Goal: Task Accomplishment & Management: Manage account settings

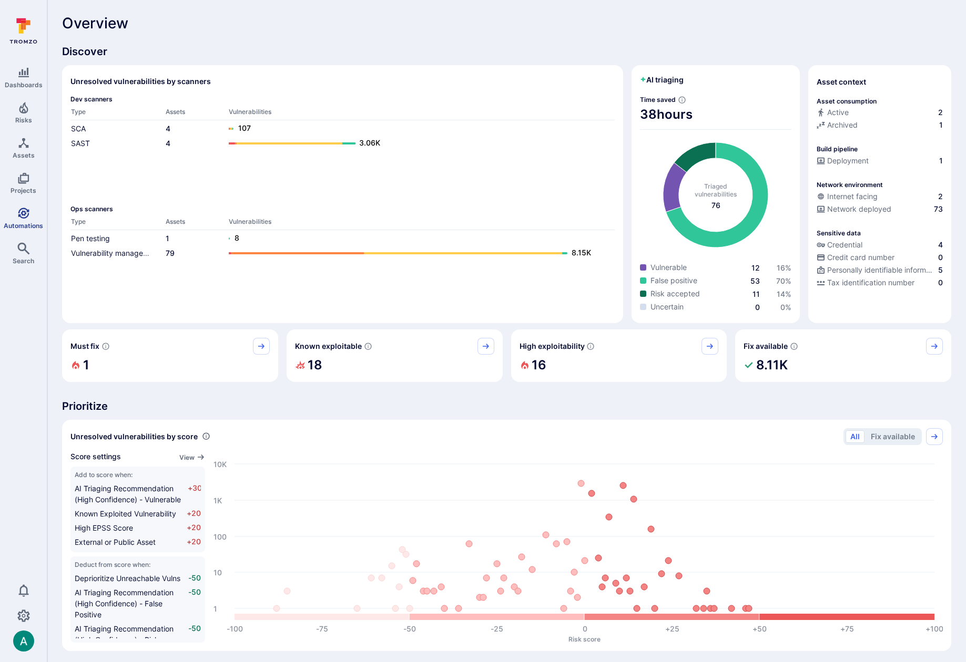
click at [21, 210] on icon "Automations" at bounding box center [23, 213] width 13 height 13
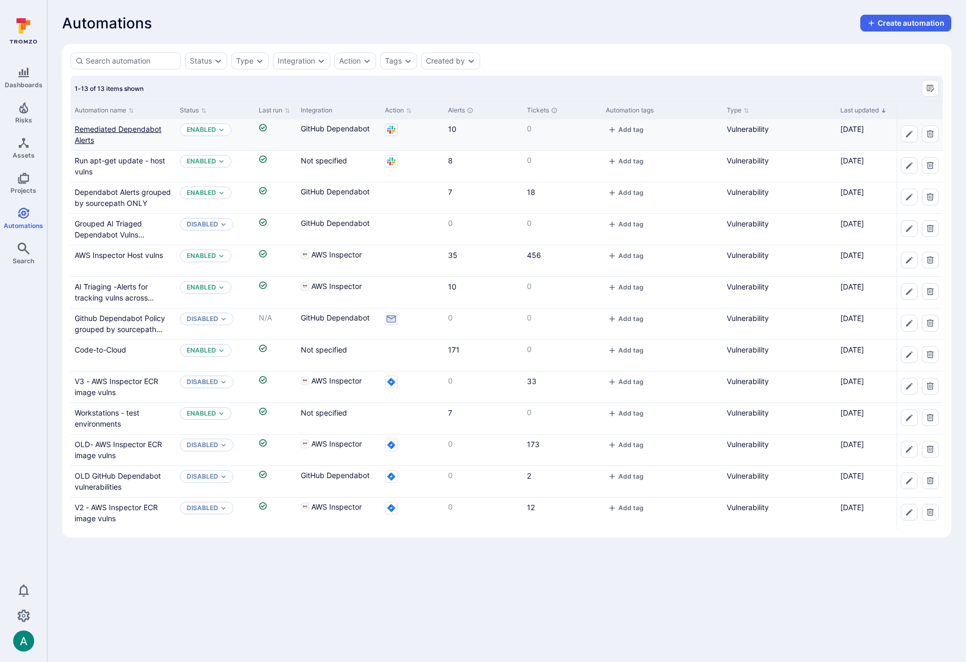
click at [93, 133] on link "Remediated Dependabot Alerts" at bounding box center [118, 135] width 87 height 20
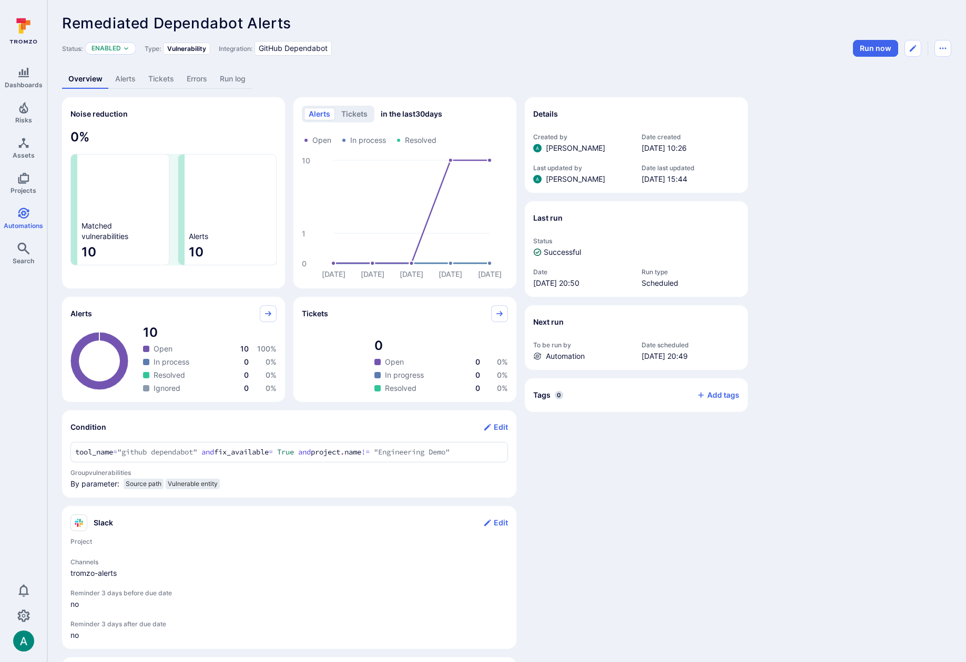
click at [127, 79] on link "Alerts" at bounding box center [125, 78] width 33 height 19
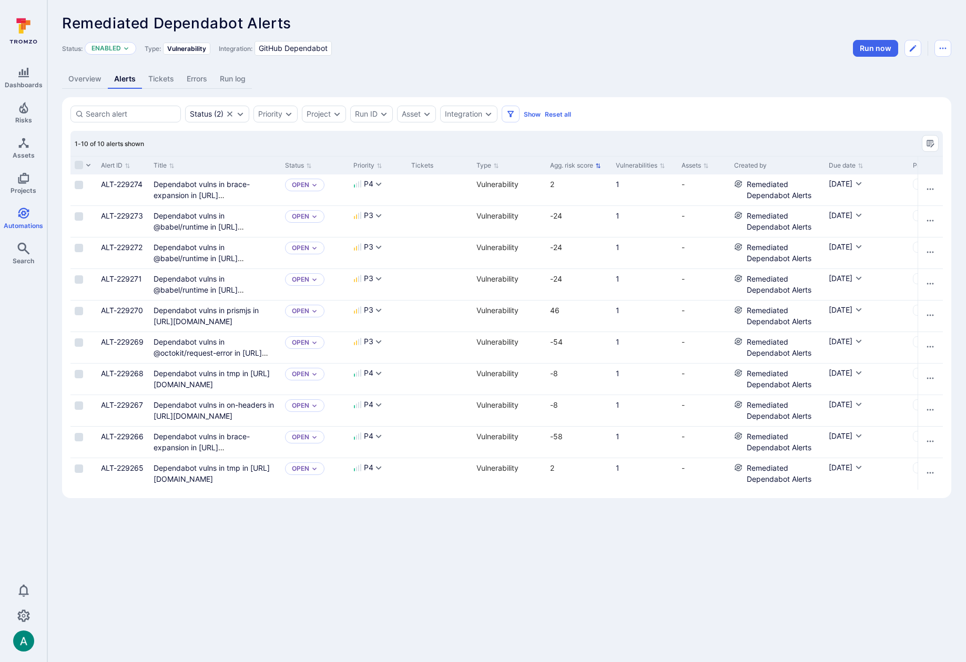
click at [595, 162] on button "Agg. risk score" at bounding box center [575, 165] width 51 height 8
click at [596, 163] on icon "Sorted by: Alphabetically (A-Z)" at bounding box center [598, 166] width 6 height 6
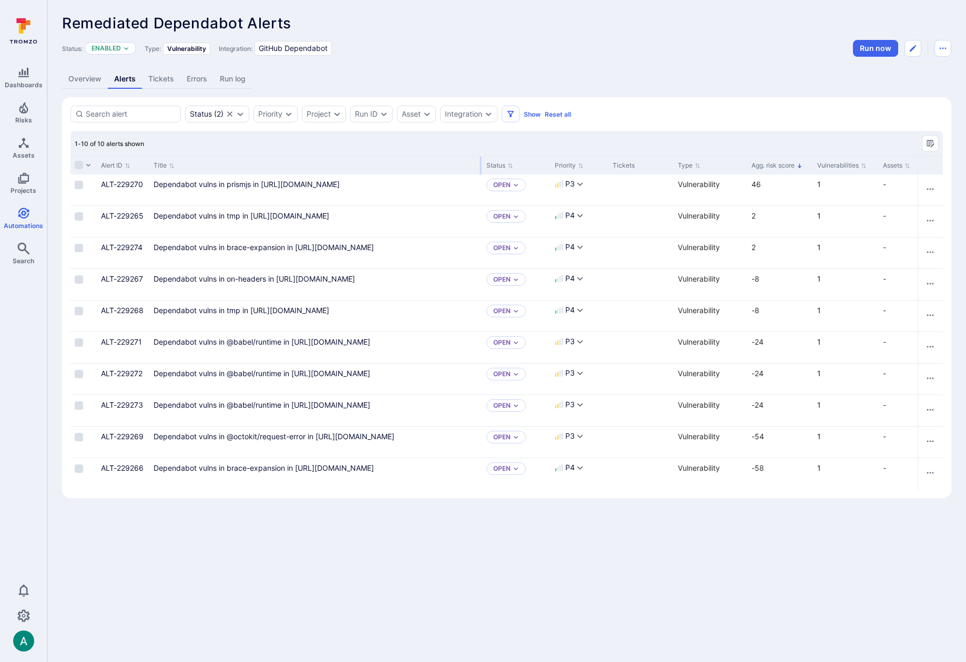
drag, startPoint x: 279, startPoint y: 165, endPoint x: 273, endPoint y: 166, distance: 6.4
click at [480, 157] on div at bounding box center [481, 166] width 2 height 18
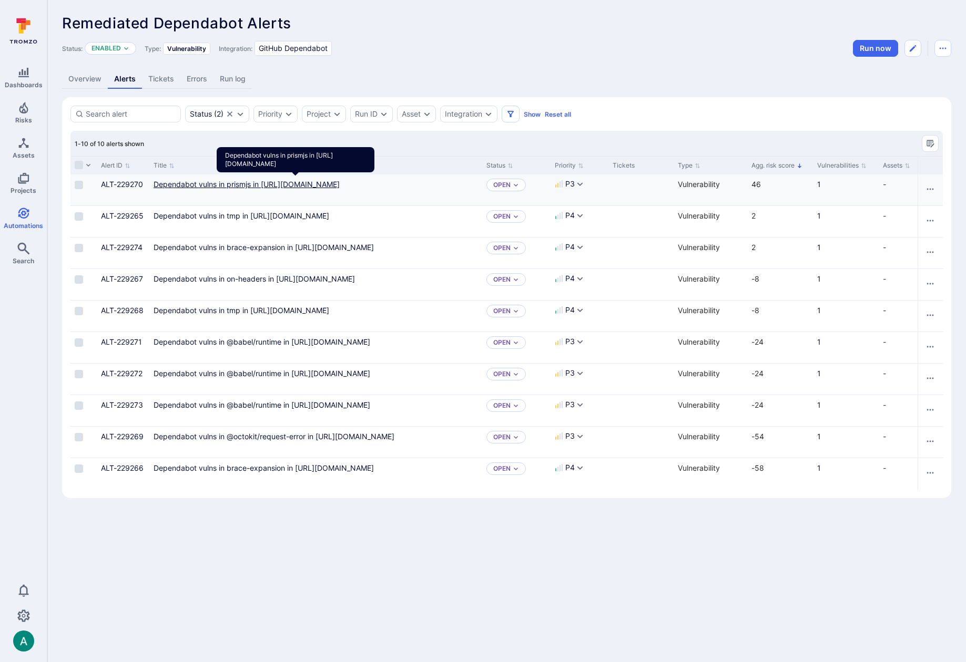
click at [187, 182] on link "Dependabot vulns in prismjs in https://github.com/TromsoSecurity/stereo/blob/ma…" at bounding box center [246, 184] width 186 height 9
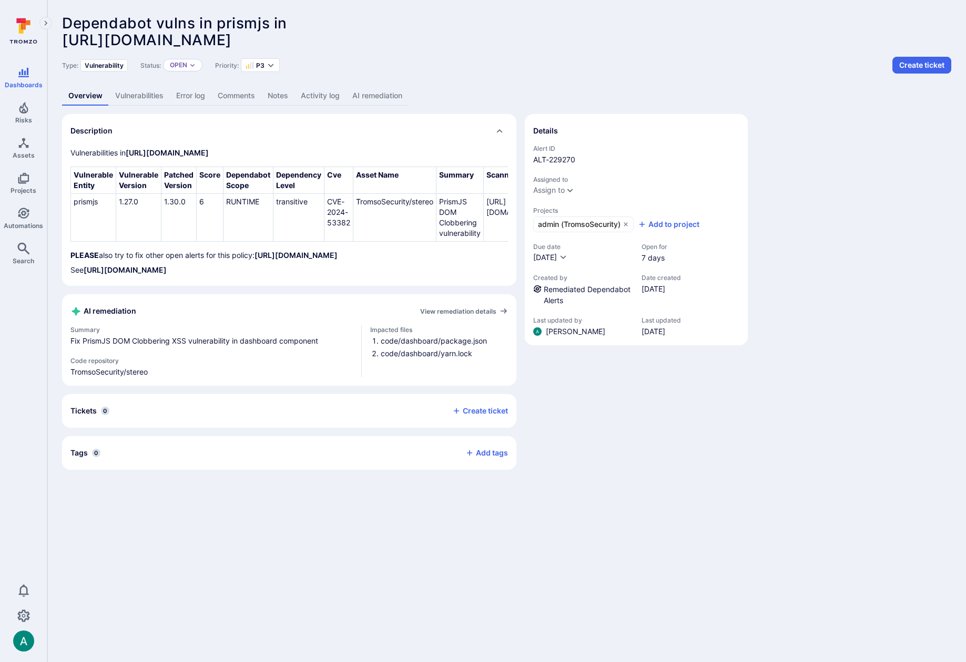
click at [386, 96] on link "AI remediation" at bounding box center [377, 95] width 63 height 19
click at [149, 99] on link "Vulnerabilities" at bounding box center [139, 95] width 61 height 19
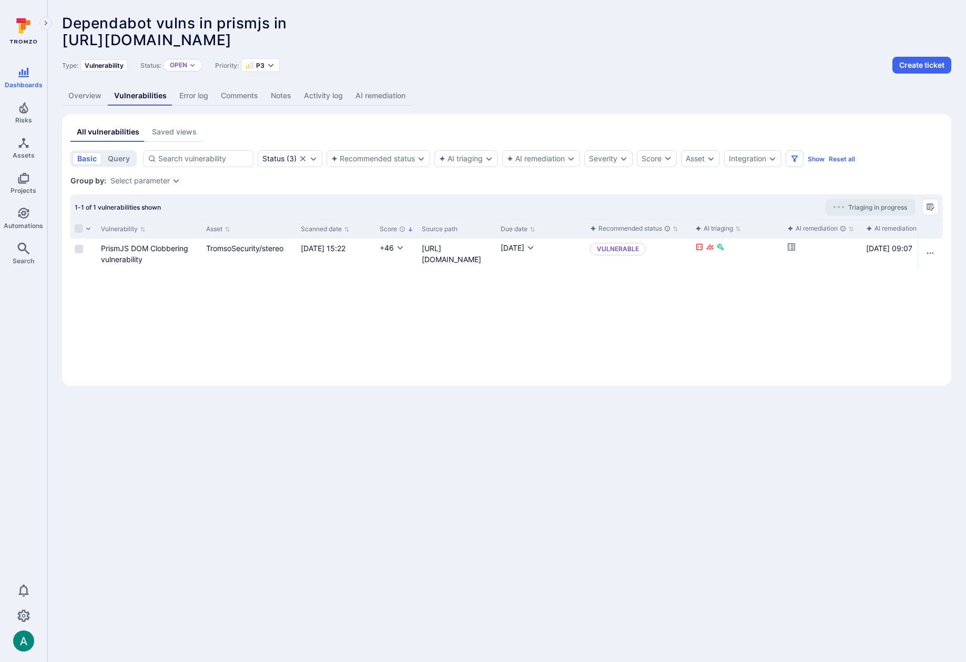
click at [89, 94] on link "Overview" at bounding box center [85, 95] width 46 height 19
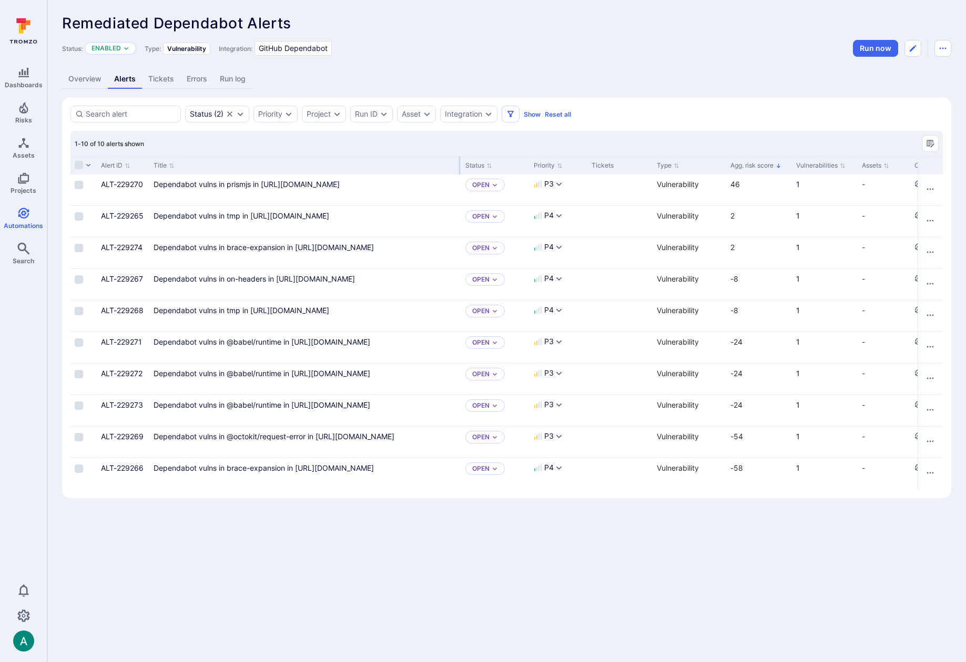
drag, startPoint x: 278, startPoint y: 165, endPoint x: 458, endPoint y: 161, distance: 180.3
click at [459, 161] on div at bounding box center [460, 166] width 2 height 18
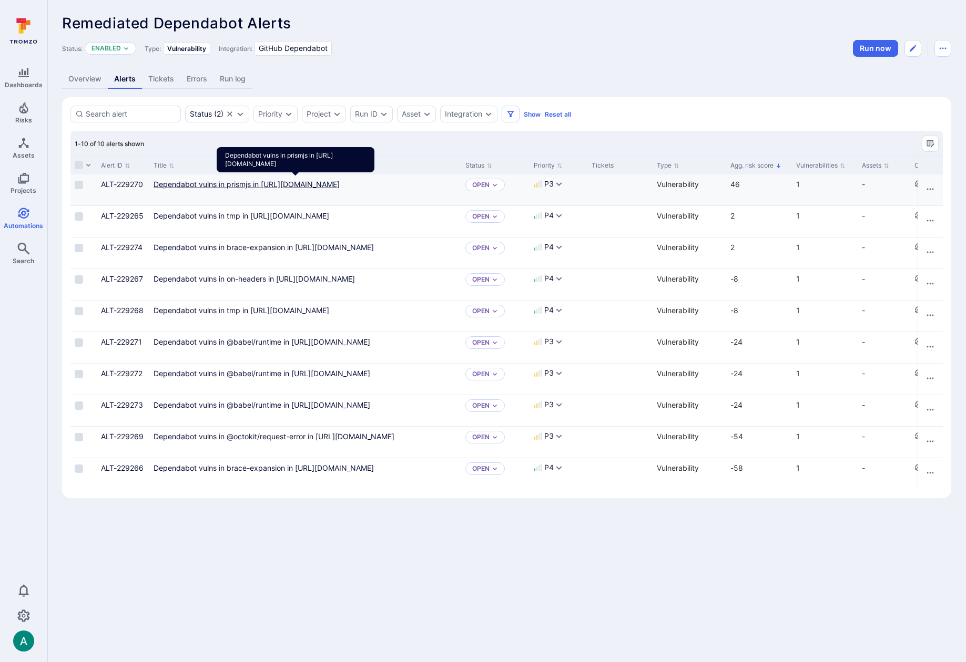
click at [313, 189] on link "Dependabot vulns in prismjs in https://github.com/TromsoSecurity/stereo/blob/ma…" at bounding box center [246, 184] width 186 height 9
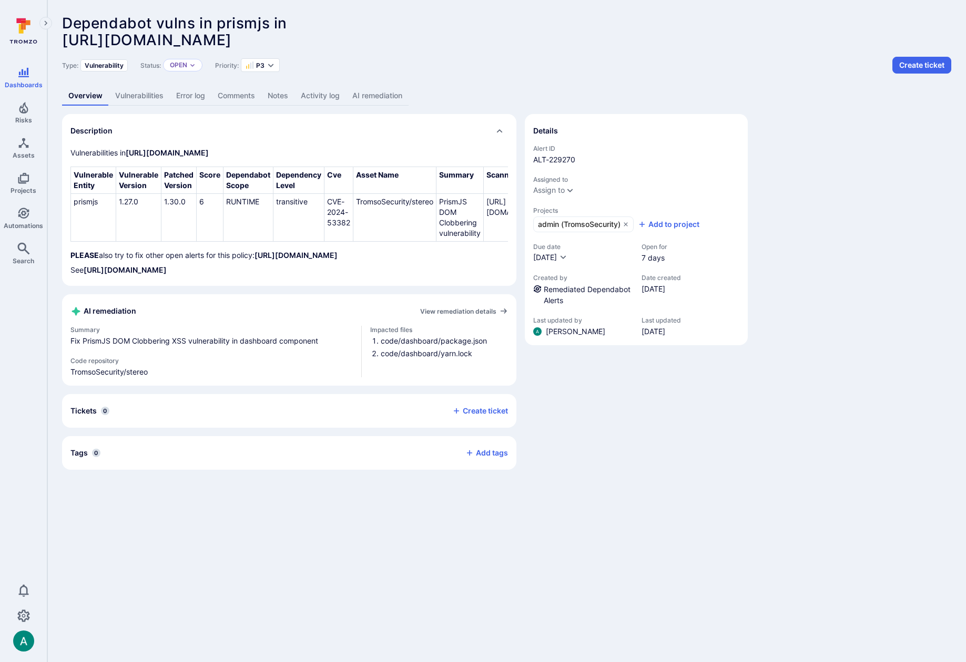
click at [380, 96] on link "AI remediation" at bounding box center [377, 95] width 63 height 19
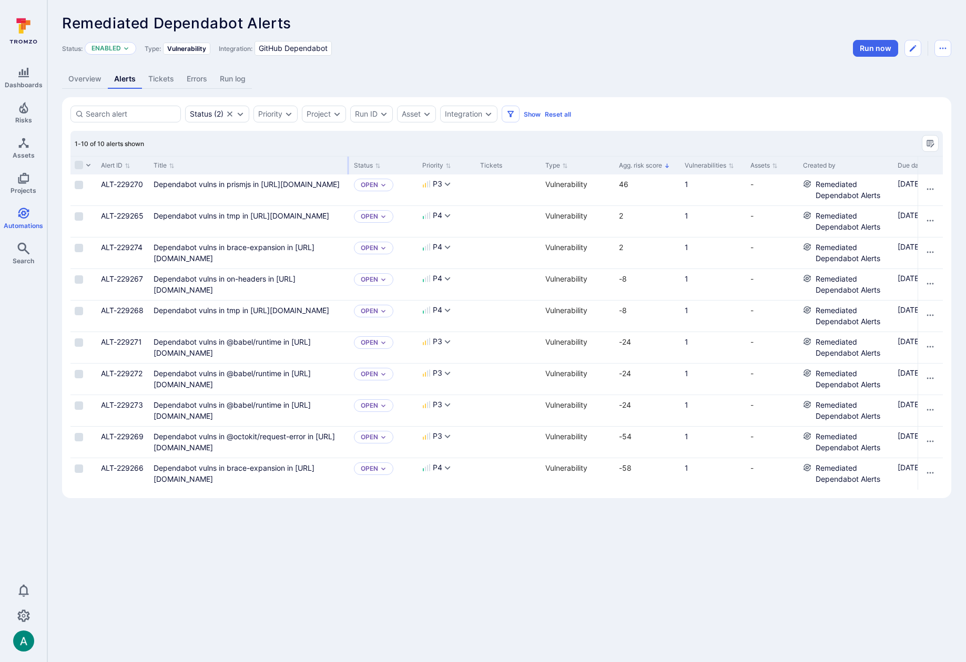
drag, startPoint x: 278, startPoint y: 165, endPoint x: 346, endPoint y: 158, distance: 69.1
click at [347, 158] on div at bounding box center [348, 166] width 2 height 18
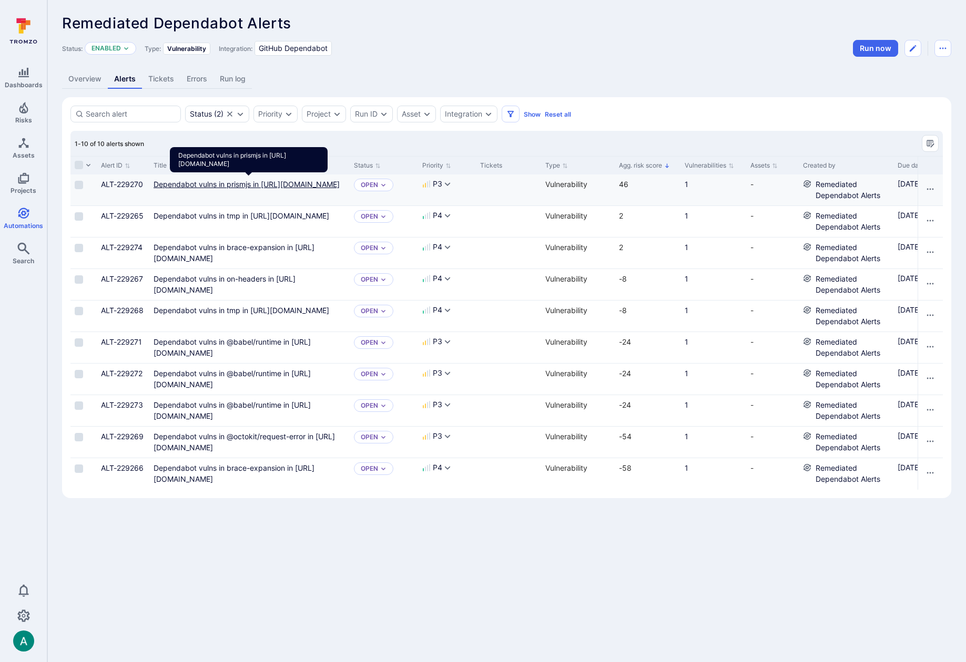
click at [315, 189] on link "Dependabot vulns in prismjs in https://github.com/TromsoSecurity/stereo/blob/ma…" at bounding box center [246, 184] width 186 height 9
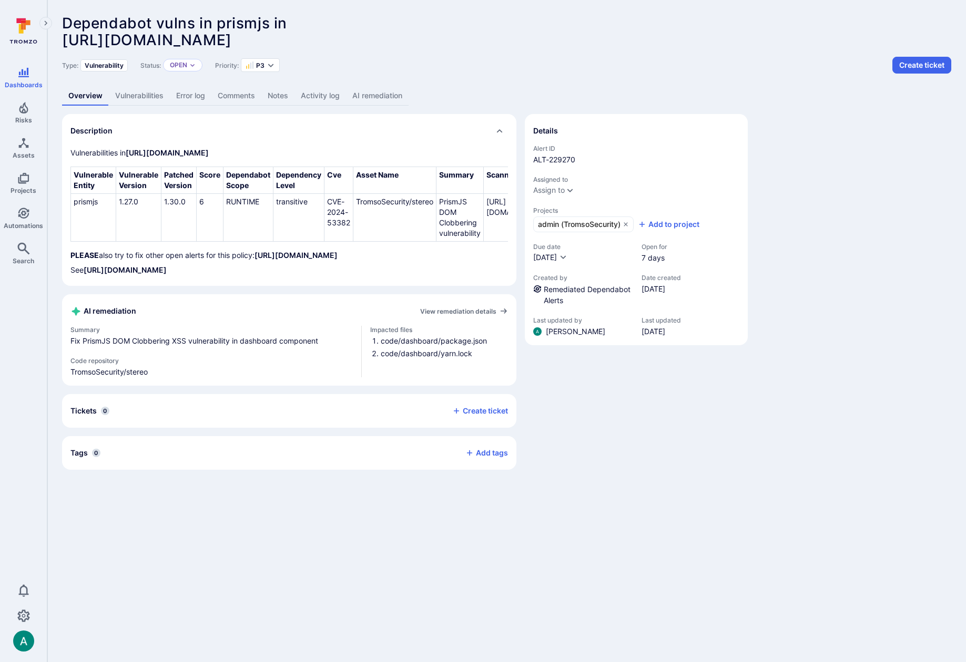
click at [395, 95] on link "AI remediation" at bounding box center [377, 95] width 63 height 19
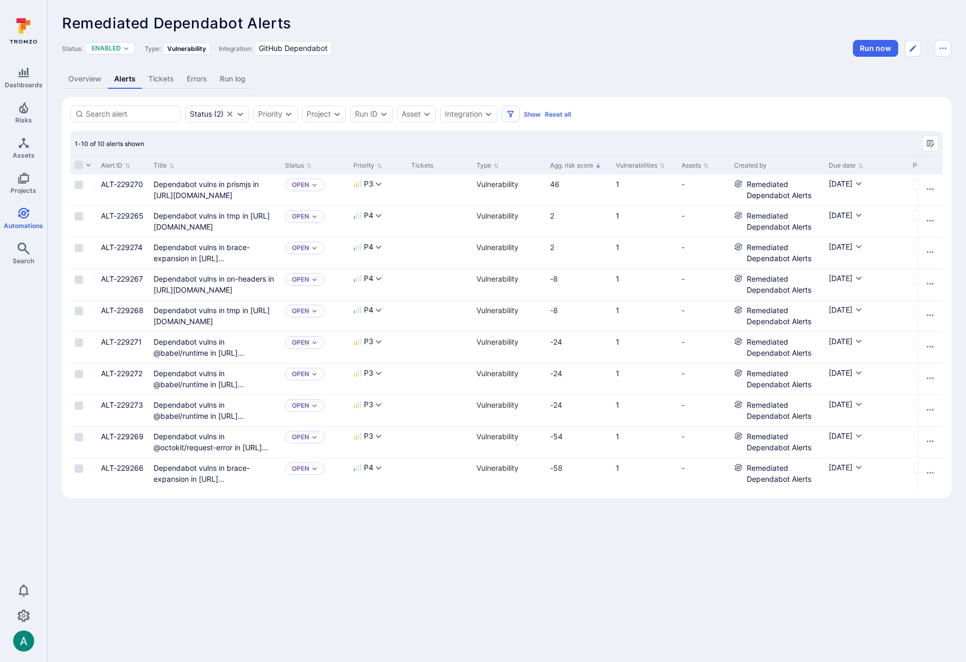
click at [280, 160] on div "Title" at bounding box center [214, 165] width 131 height 18
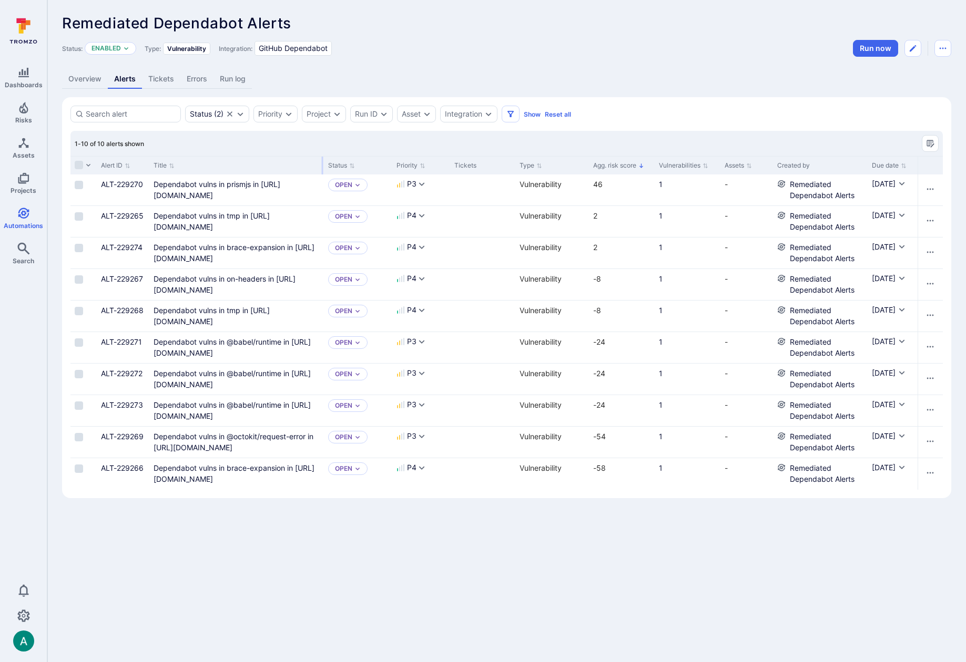
drag, startPoint x: 278, startPoint y: 161, endPoint x: 321, endPoint y: 159, distance: 43.1
click at [322, 159] on div at bounding box center [323, 166] width 2 height 18
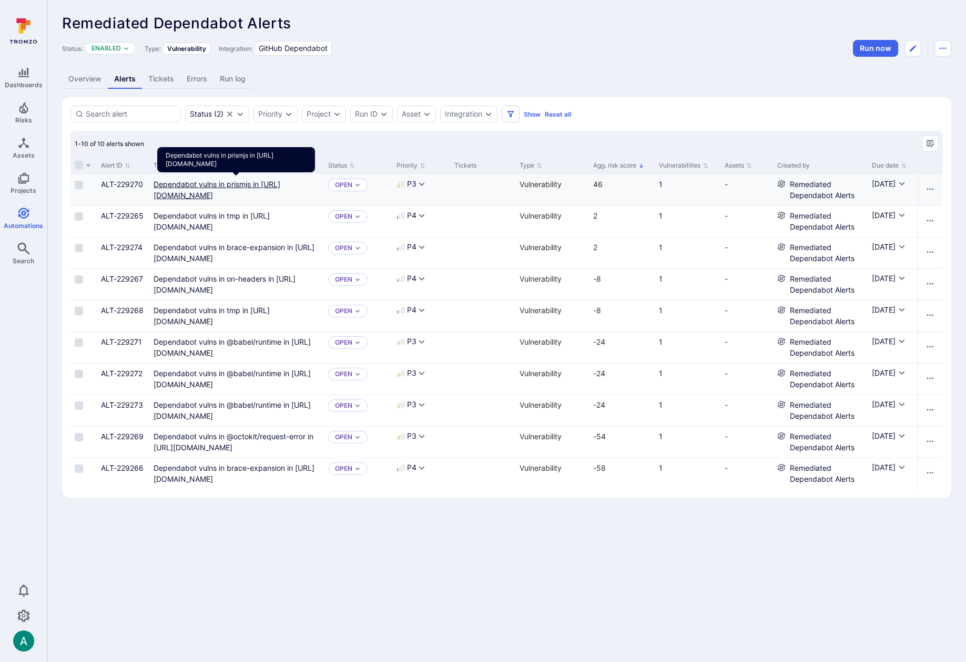
click at [240, 184] on link "Dependabot vulns in prismjs in https://github.com/TromsoSecurity/stereo/blob/ma…" at bounding box center [216, 190] width 127 height 20
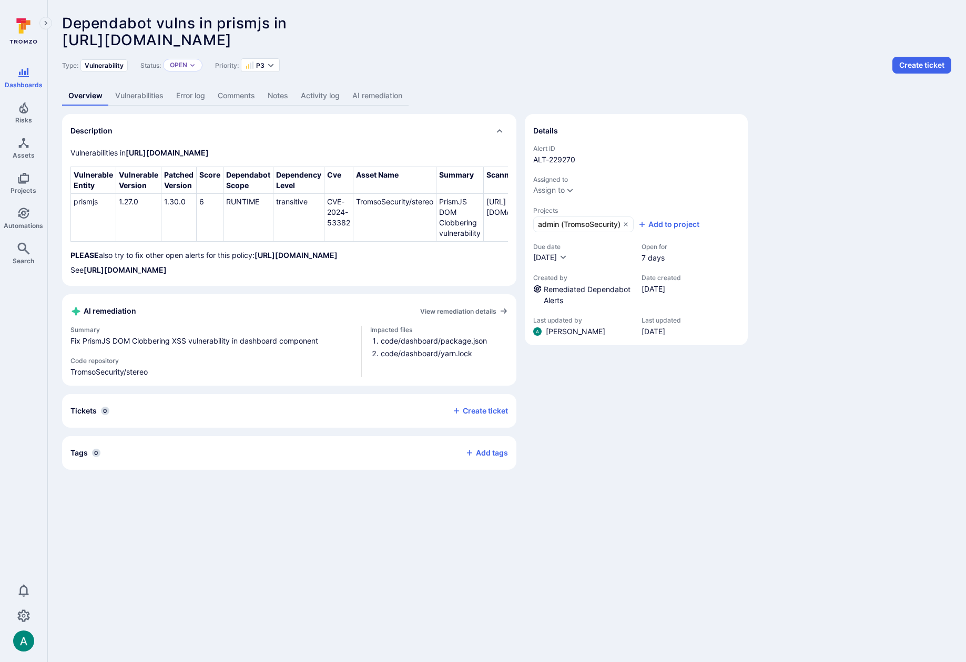
click at [385, 99] on link "AI remediation" at bounding box center [377, 95] width 63 height 19
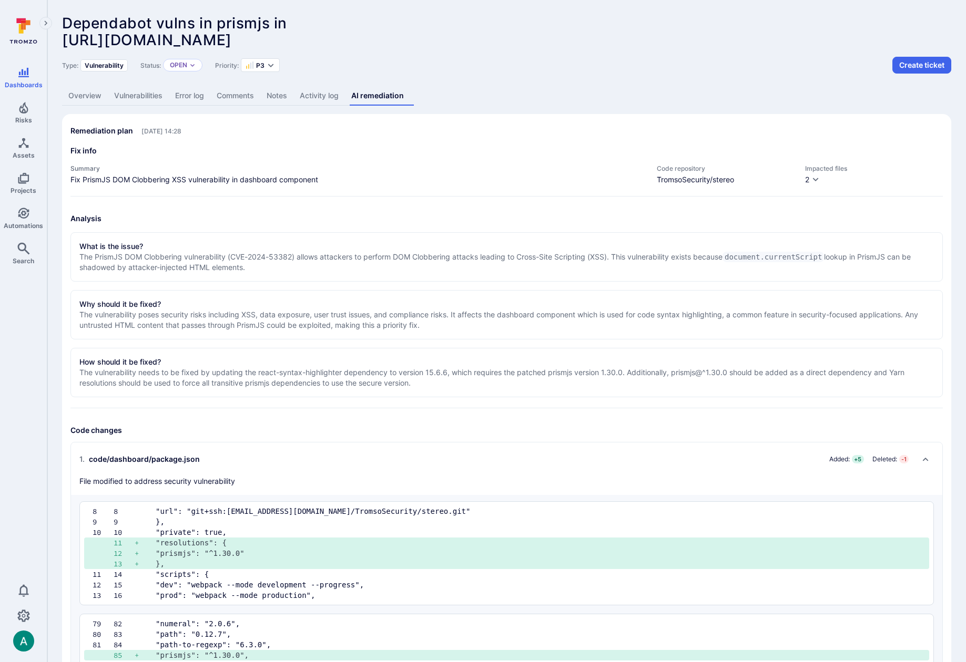
click at [456, 256] on p "The PrismJS DOM Clobbering vulnerability (CVE-2024-53382) allows attackers to p…" at bounding box center [506, 262] width 854 height 21
click at [864, 59] on div "Type: Vulnerability Status: Open Priority: P3 Create ticket" at bounding box center [506, 65] width 889 height 17
click at [863, 59] on div "Type: Vulnerability Status: Open Priority: P3 Create ticket" at bounding box center [506, 65] width 889 height 17
click at [852, 70] on div "Type: Vulnerability Status: Open Priority: P3 Create ticket" at bounding box center [506, 64] width 889 height 17
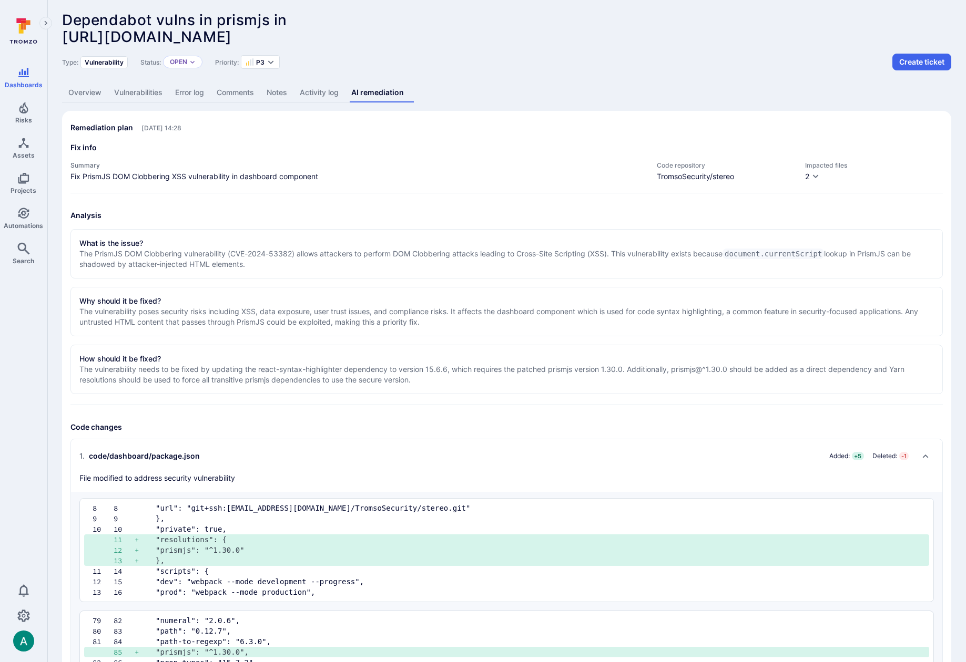
click at [852, 70] on div "Type: Vulnerability Status: Open Priority: P3 Create ticket" at bounding box center [506, 62] width 889 height 17
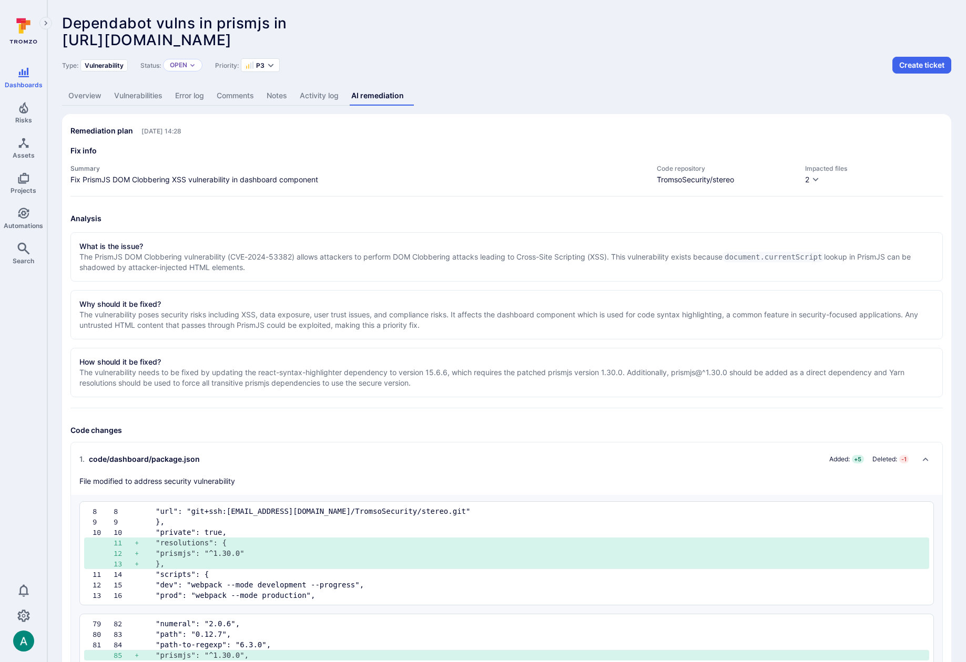
click at [846, 73] on div "Type: Vulnerability Status: Open Priority: P3 Create ticket" at bounding box center [506, 65] width 889 height 17
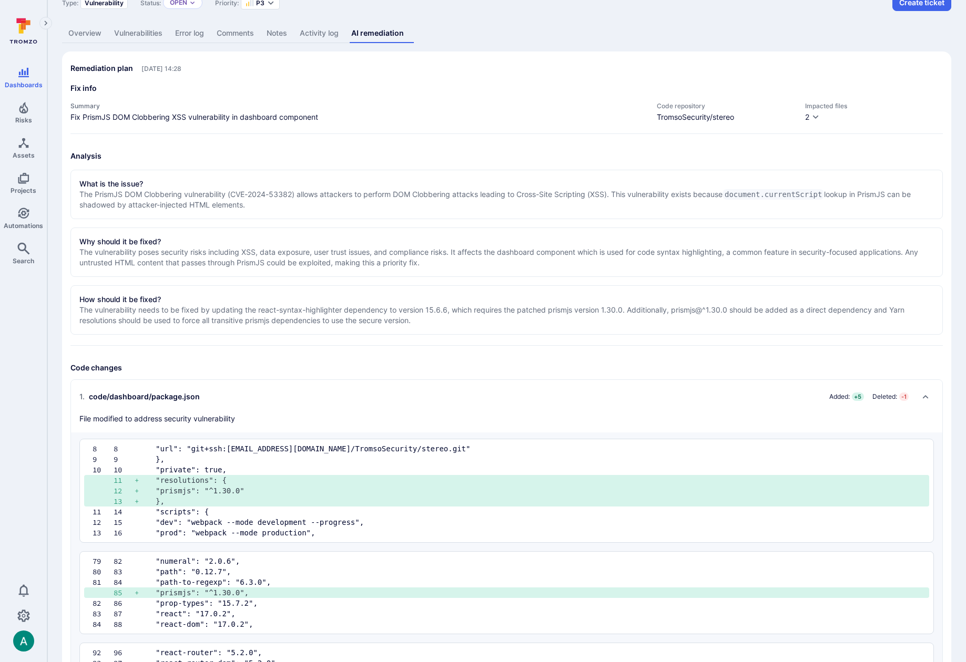
scroll to position [65, 0]
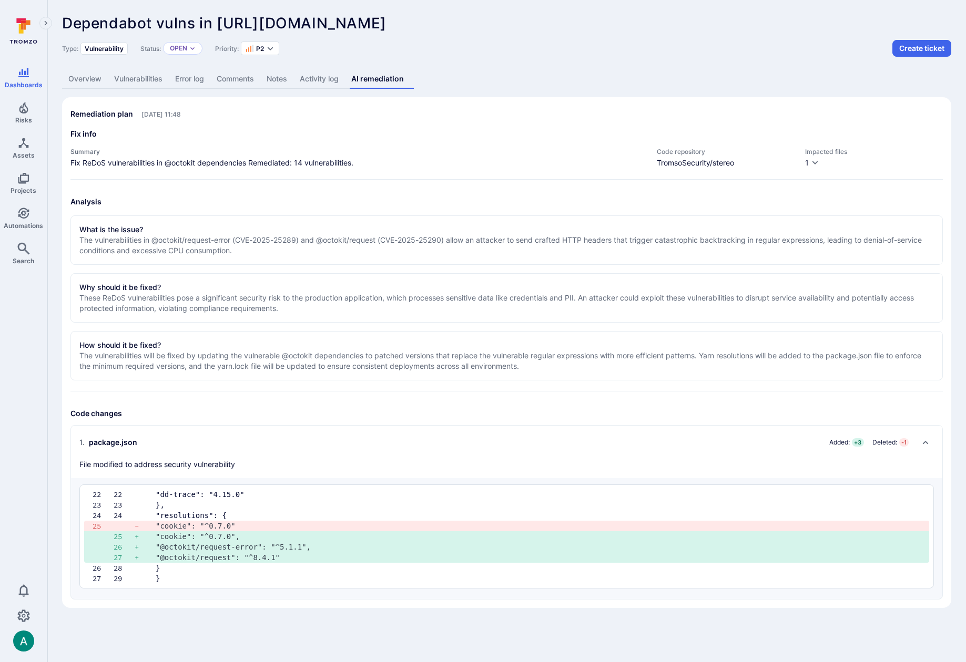
click at [126, 78] on link "Vulnerabilities" at bounding box center [138, 78] width 61 height 19
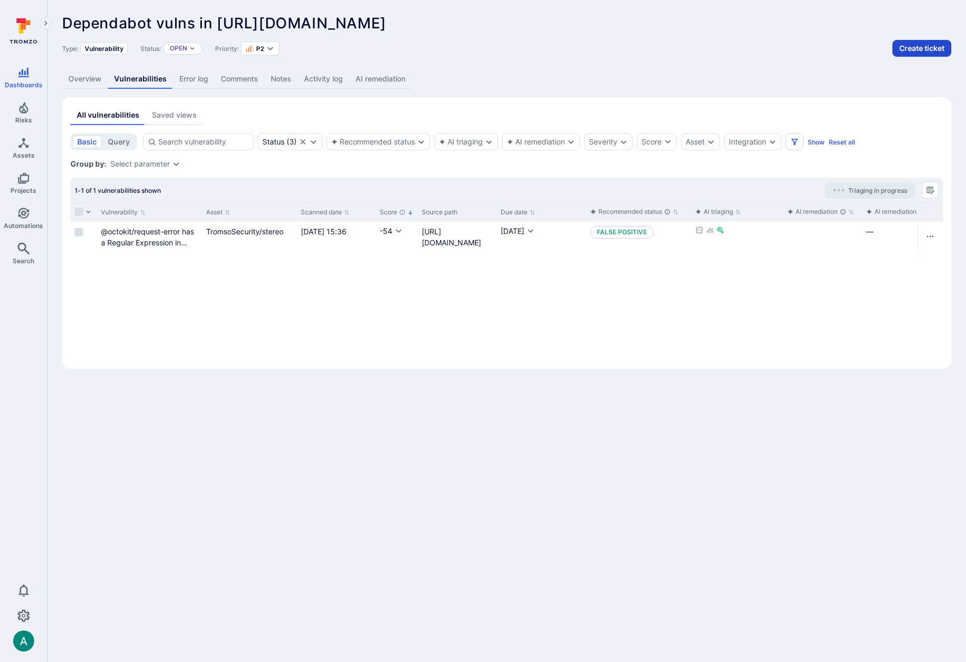
click at [927, 45] on button "Create ticket" at bounding box center [921, 48] width 59 height 17
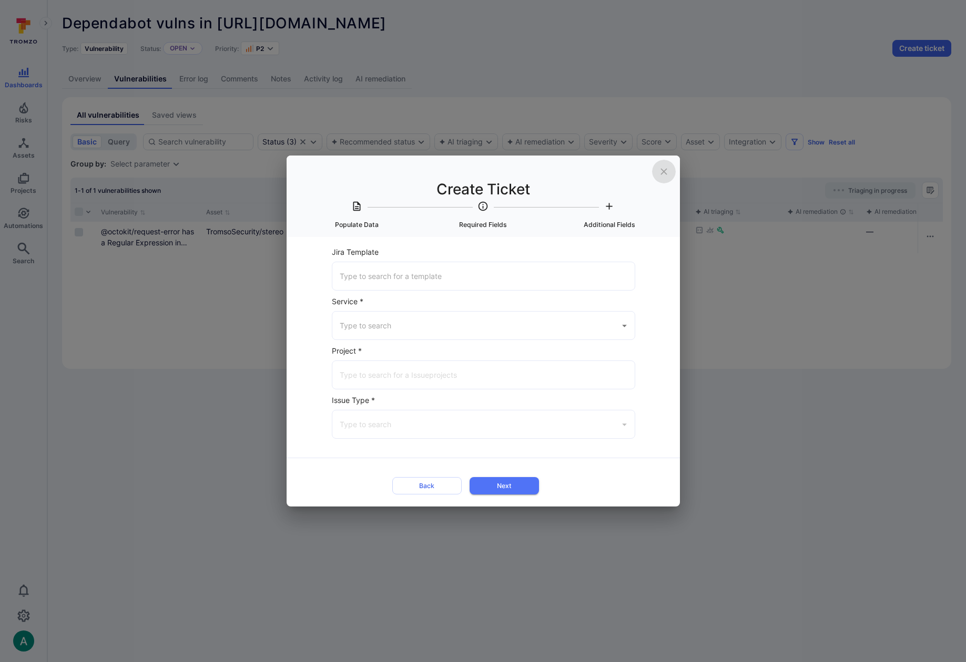
click at [658, 173] on icon "close" at bounding box center [663, 171] width 11 height 11
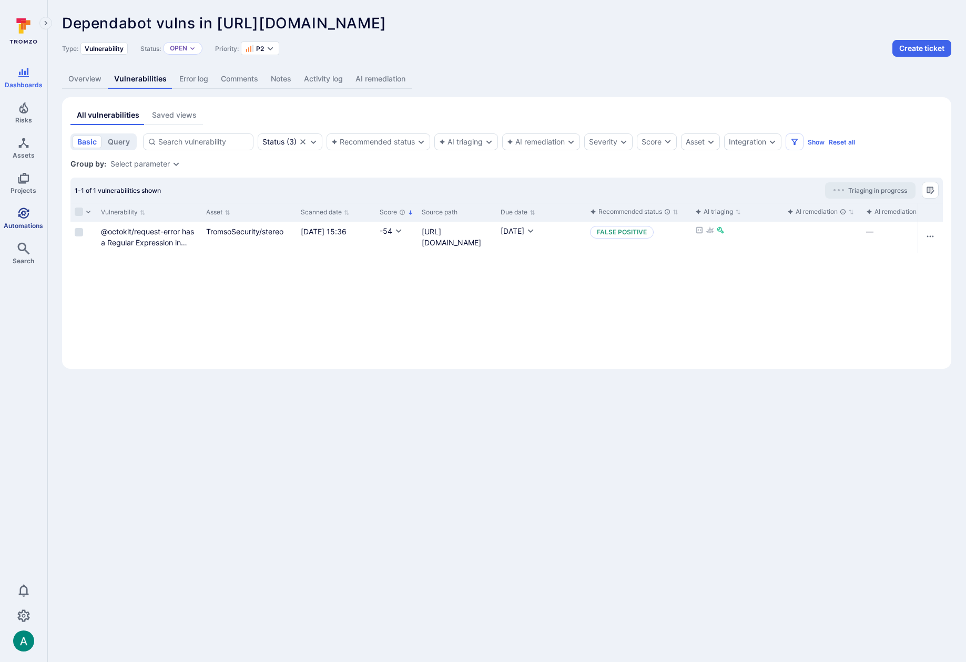
click at [24, 222] on span "Automations" at bounding box center [23, 226] width 39 height 8
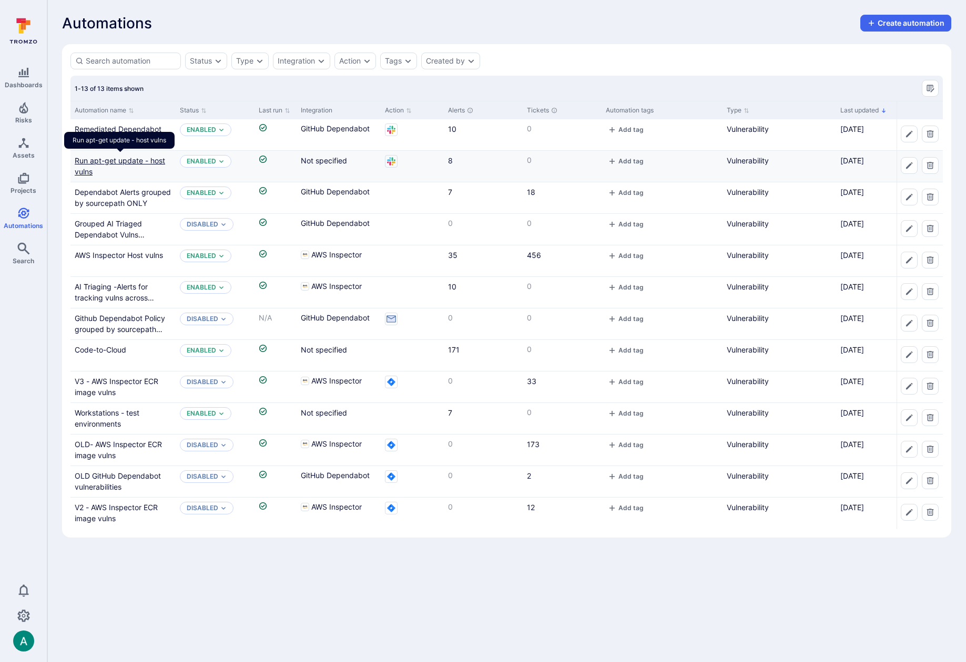
click at [137, 156] on div "Run apt-get update - host vulns" at bounding box center [119, 144] width 110 height 24
click at [136, 159] on link "Run apt-get update - host vulns" at bounding box center [120, 166] width 90 height 20
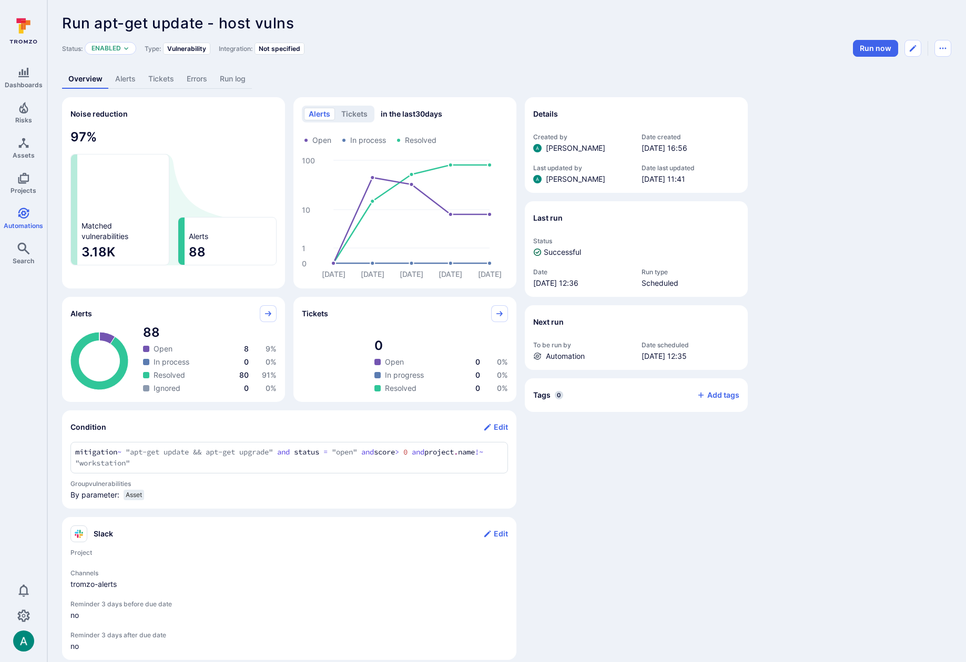
drag, startPoint x: 911, startPoint y: 50, endPoint x: 903, endPoint y: 51, distance: 8.4
click at [911, 50] on icon "Edit automation" at bounding box center [912, 48] width 8 height 8
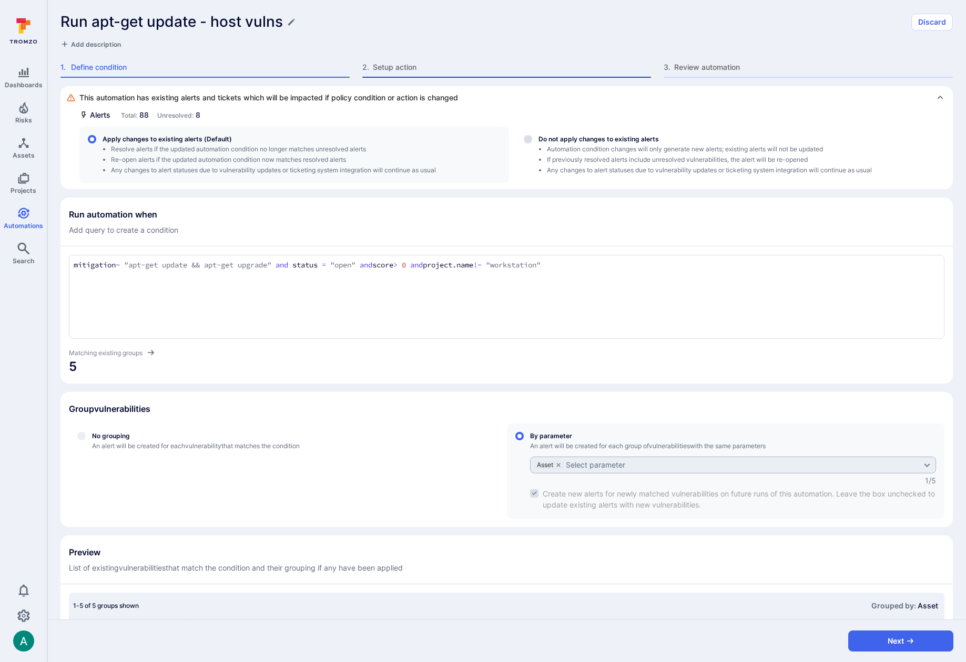
click at [415, 73] on div "2 . Setup action" at bounding box center [506, 70] width 289 height 16
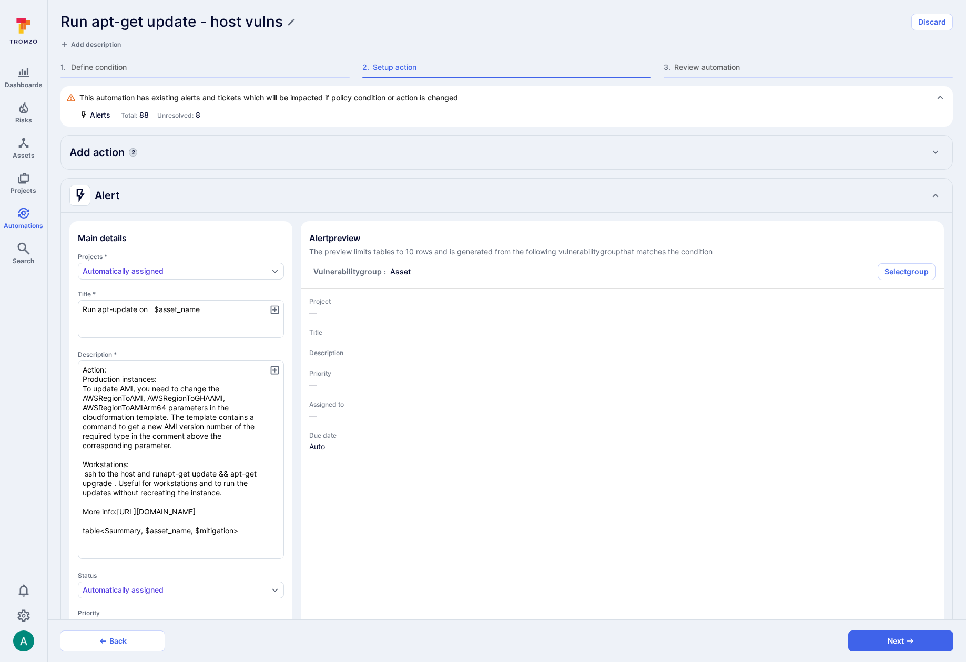
type textarea "x"
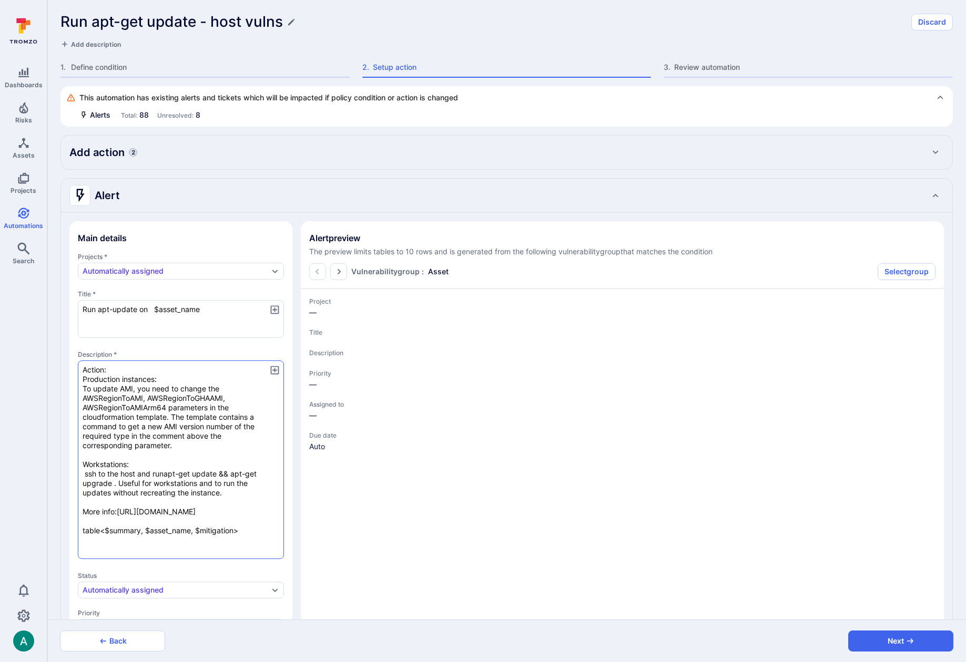
type textarea "x"
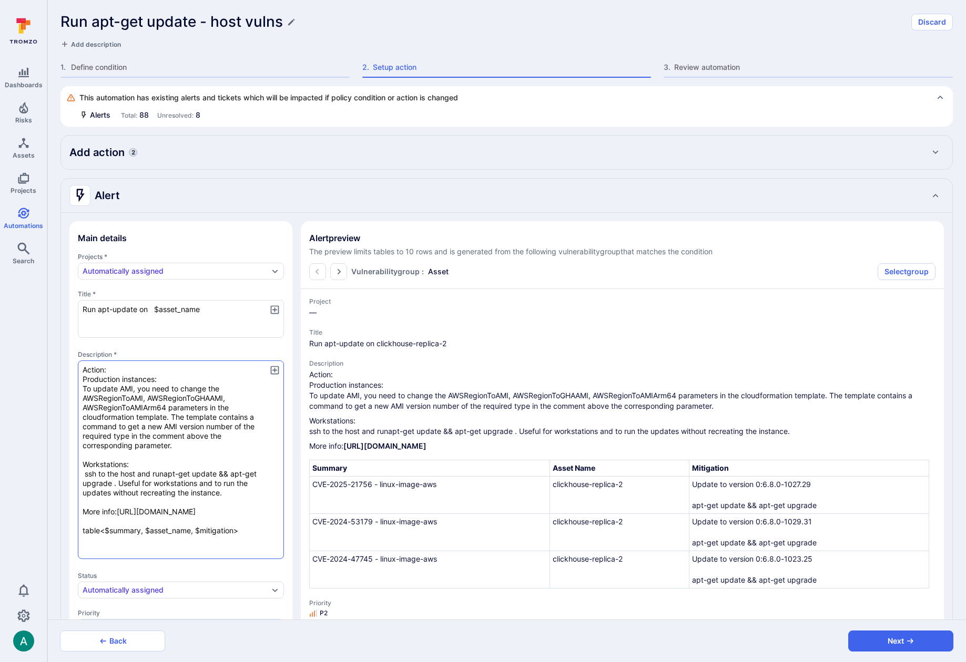
click at [223, 415] on textarea "Action: Production instances: To update AMI, you need to change the AWSRegionTo…" at bounding box center [181, 460] width 206 height 199
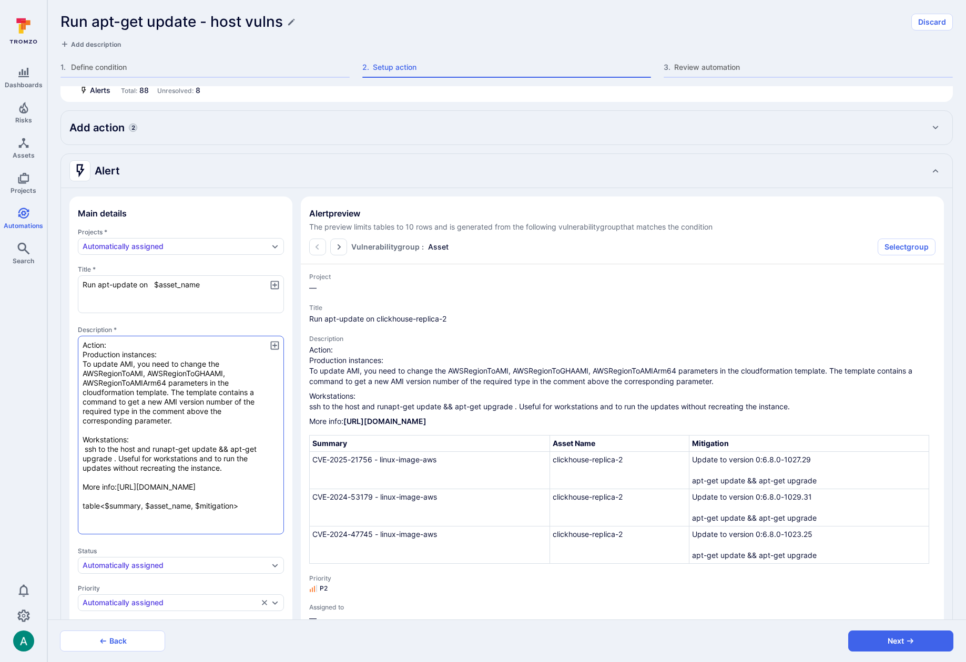
scroll to position [34, 0]
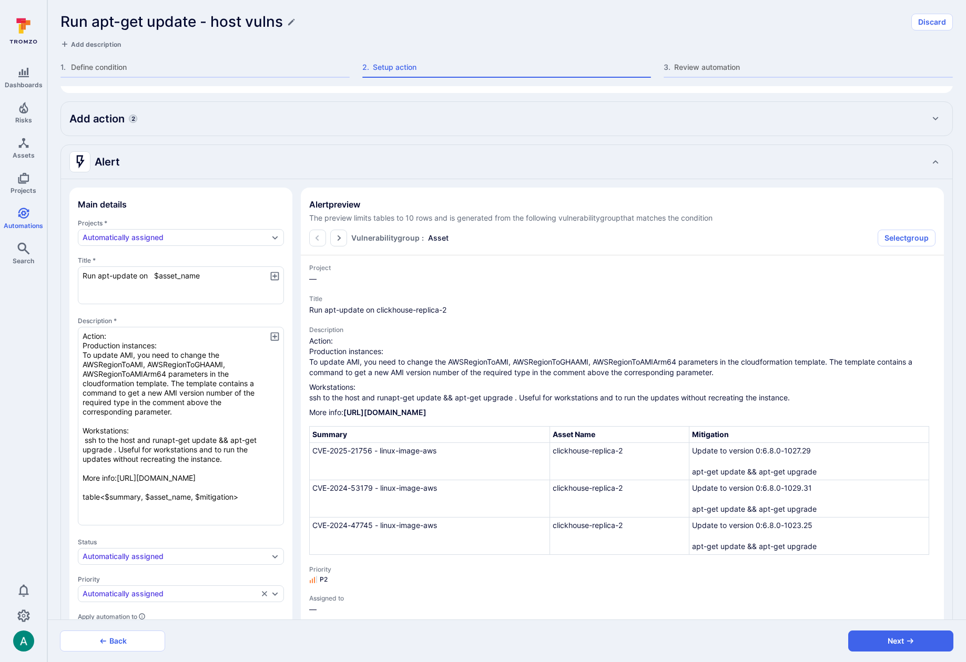
click at [273, 332] on icon "button" at bounding box center [274, 336] width 8 height 8
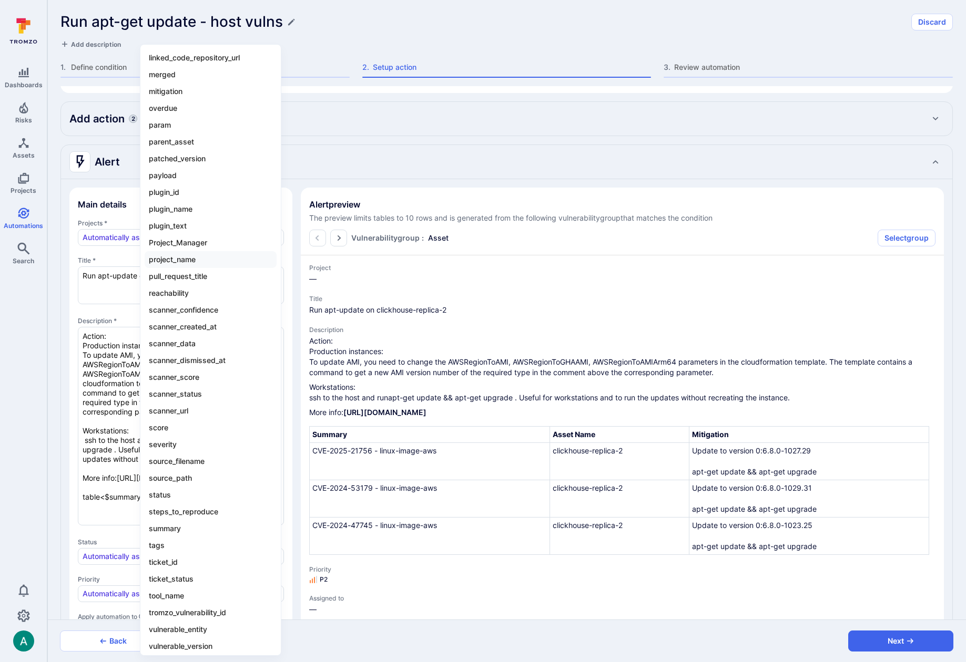
scroll to position [760, 0]
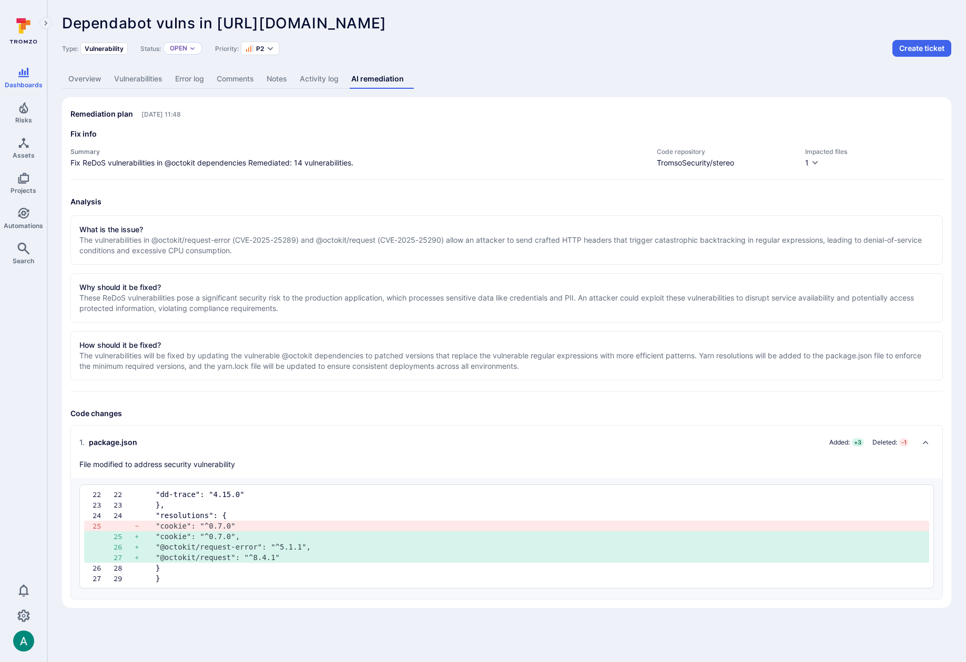
click at [90, 79] on link "Overview" at bounding box center [85, 78] width 46 height 19
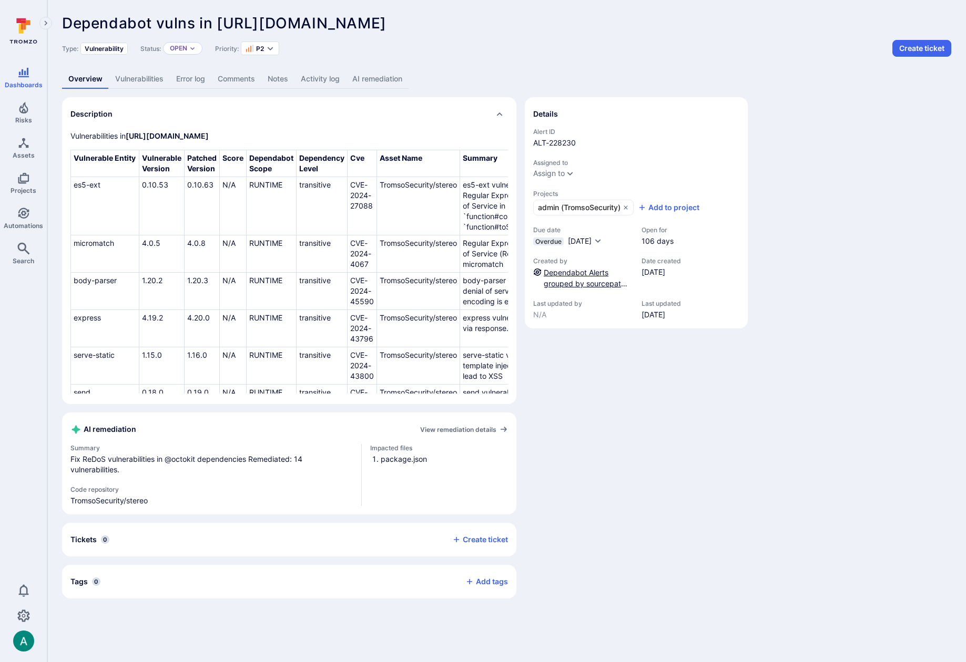
click at [596, 274] on link "Dependabot Alerts grouped by sourcepath ONLY" at bounding box center [586, 283] width 84 height 31
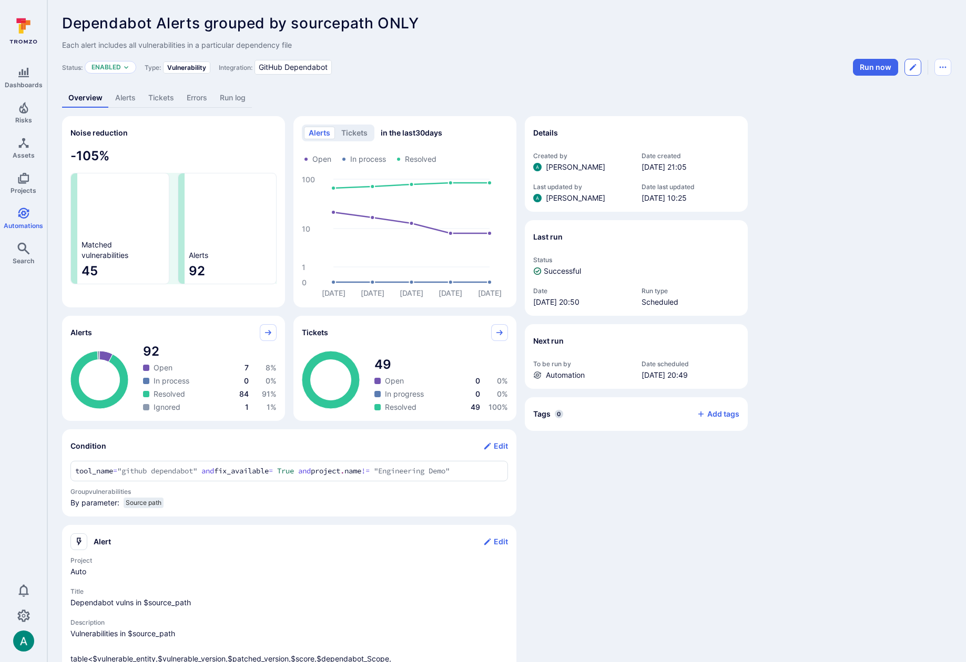
click at [909, 72] on button "Edit automation" at bounding box center [912, 67] width 17 height 17
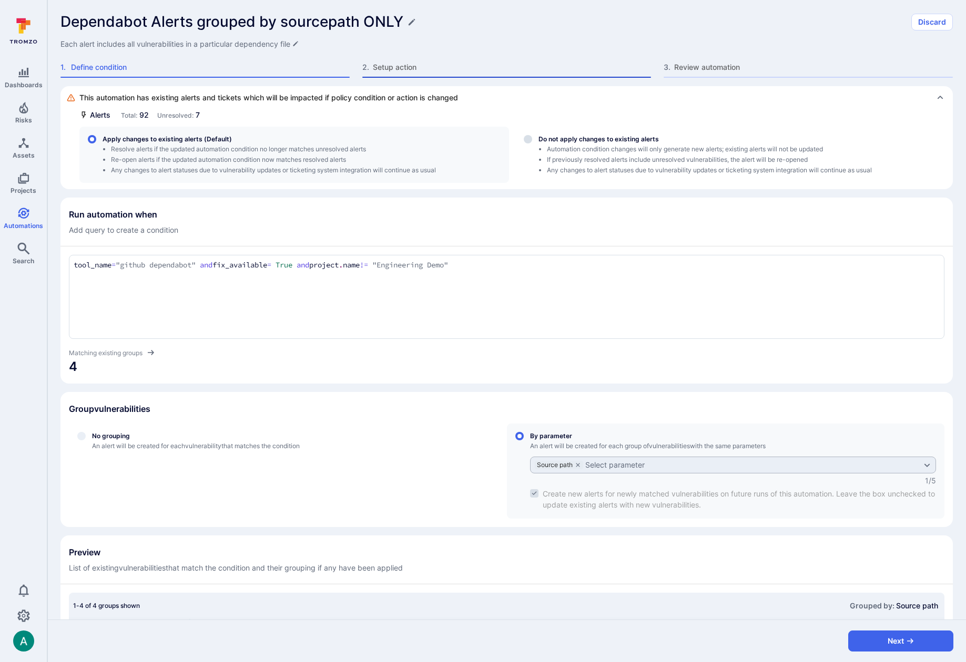
click at [388, 67] on span "Setup action" at bounding box center [512, 67] width 279 height 11
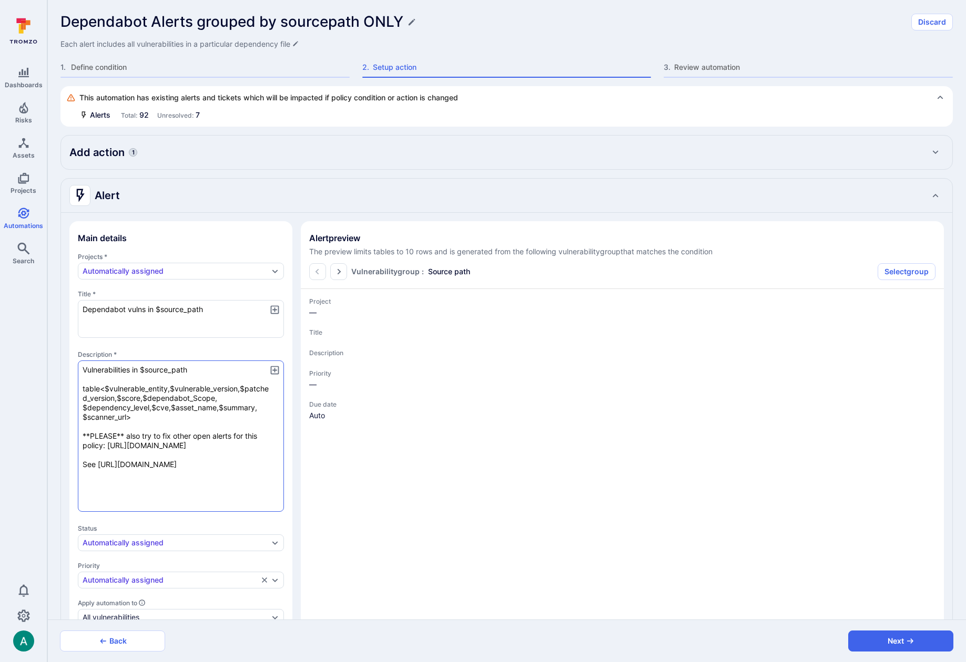
type textarea "x"
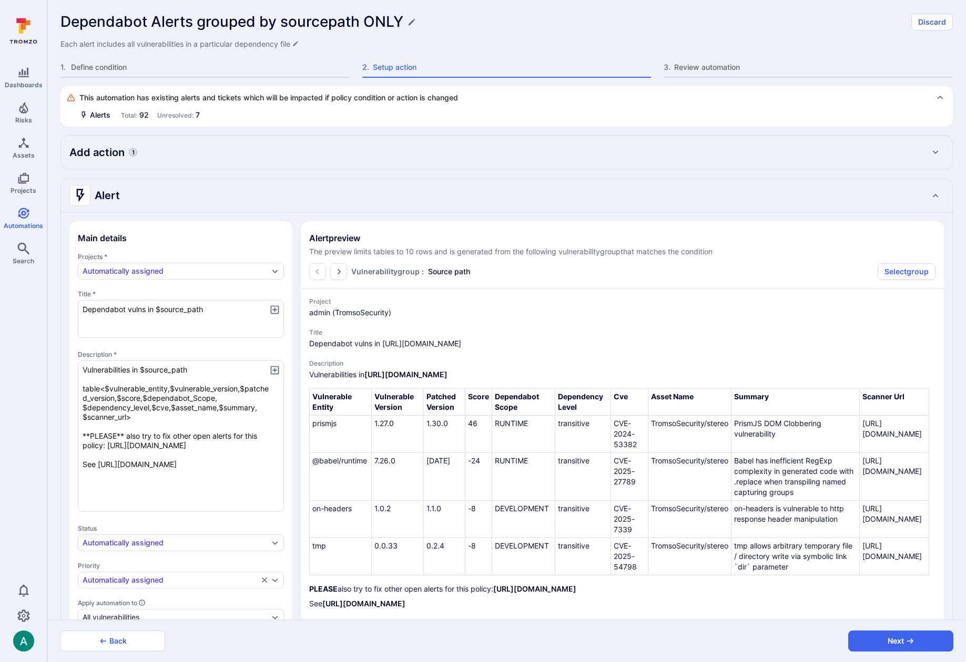
click at [275, 369] on icon "button" at bounding box center [274, 370] width 11 height 11
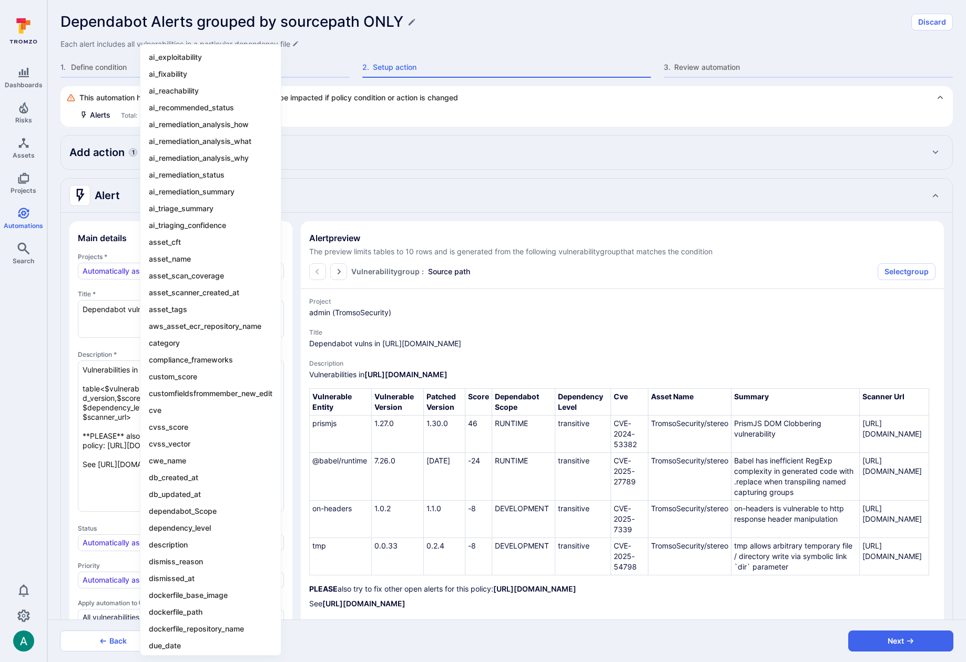
drag, startPoint x: 124, startPoint y: 370, endPoint x: 142, endPoint y: 361, distance: 20.7
click at [125, 368] on div at bounding box center [483, 331] width 966 height 662
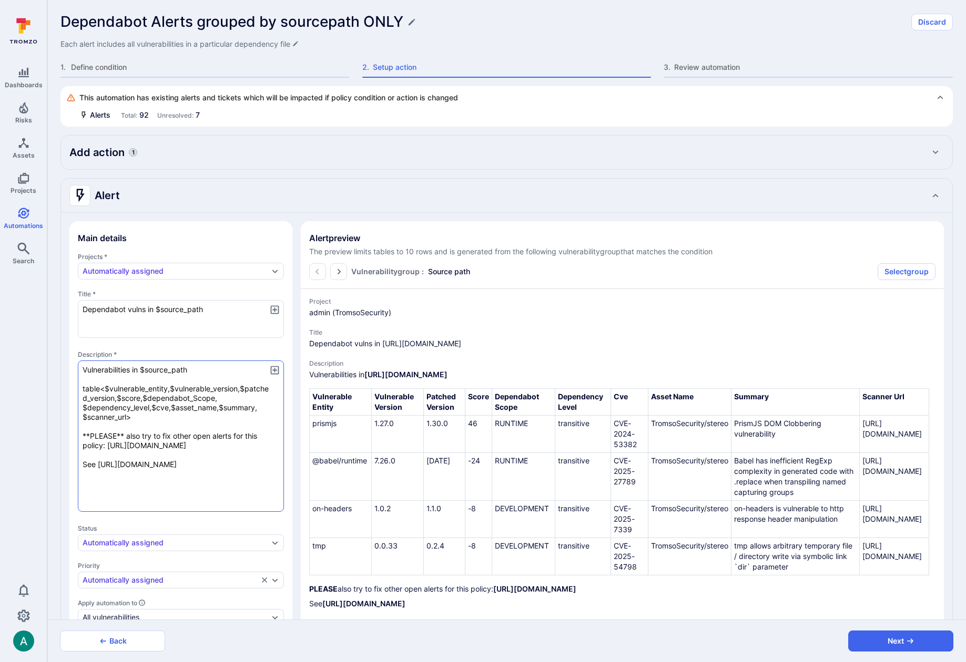
click at [165, 367] on textarea "Vulnerabilities in $source_path table<$vulnerable_entity,$vulnerable_version,$p…" at bounding box center [181, 436] width 206 height 151
type textarea "x"
type textarea "TVulnerabilities in $source_path table<$vulnerable_entity,$vulnerable_version,$…"
type textarea "x"
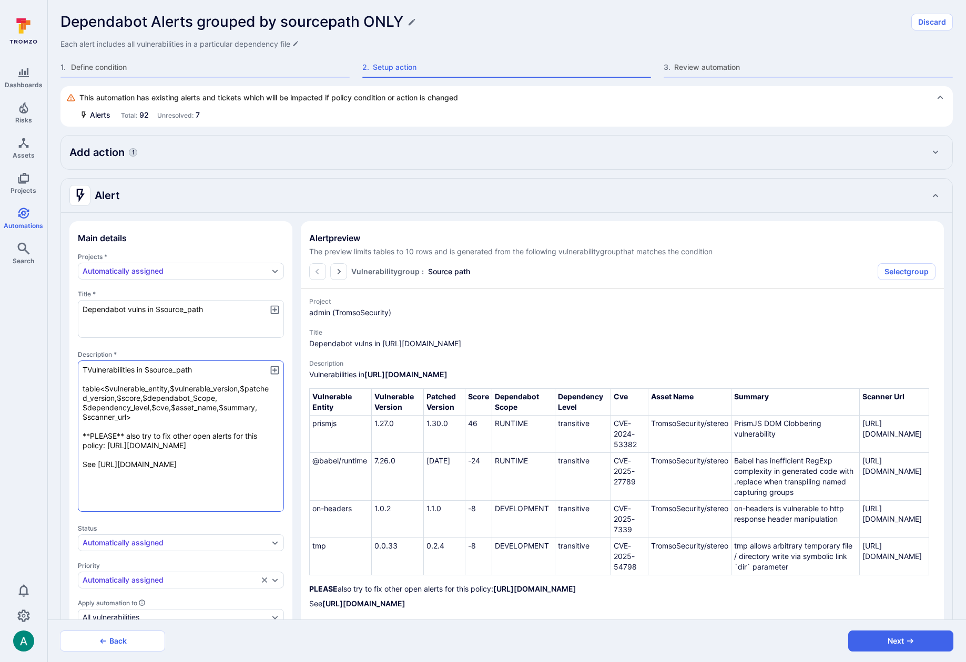
type textarea "ThVulnerabilities in $source_path table<$vulnerable_entity,$vulnerable_version,…"
type textarea "x"
type textarea "ThiVulnerabilities in $source_path table<$vulnerable_entity,$vulnerable_version…"
type textarea "x"
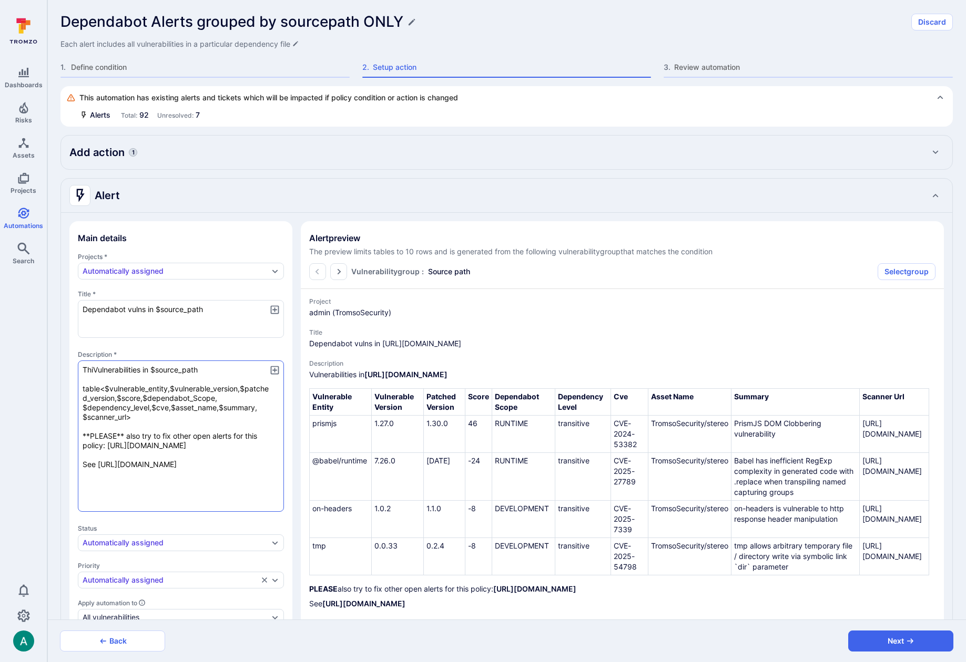
type textarea "x"
type textarea "ThisVulnerabilities in $source_path table<$vulnerable_entity,$vulnerable_versio…"
type textarea "x"
type textarea "This Vulnerabilities in $source_path table<$vulnerable_entity,$vulnerable_versi…"
type textarea "x"
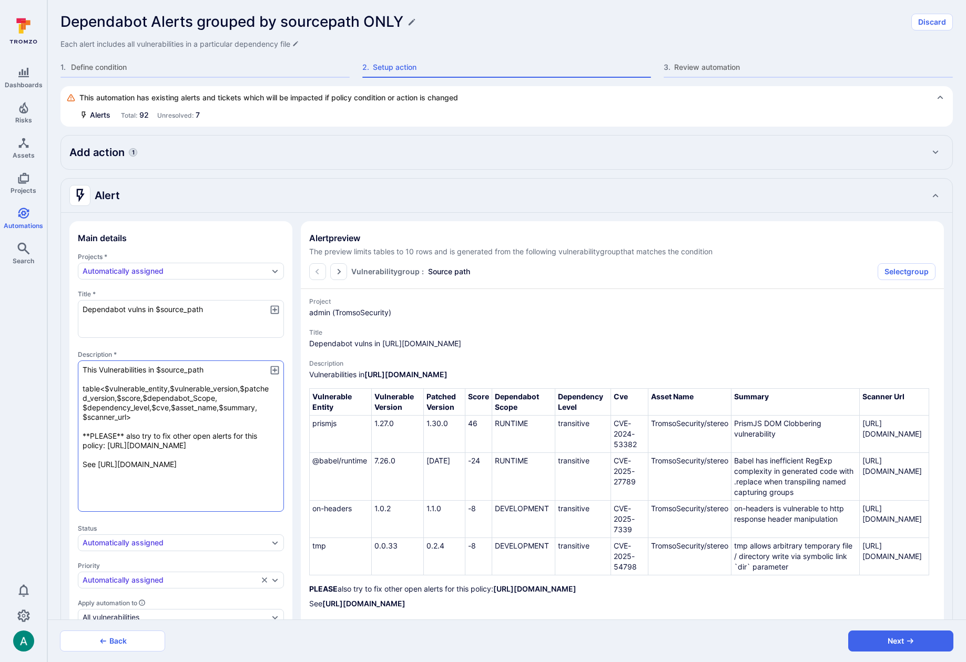
type textarea "x"
type textarea "This rVulnerabilities in $source_path table<$vulnerable_entity,$vulnerable_vers…"
type textarea "x"
type textarea "This reVulnerabilities in $source_path table<$vulnerable_entity,$vulnerable_ver…"
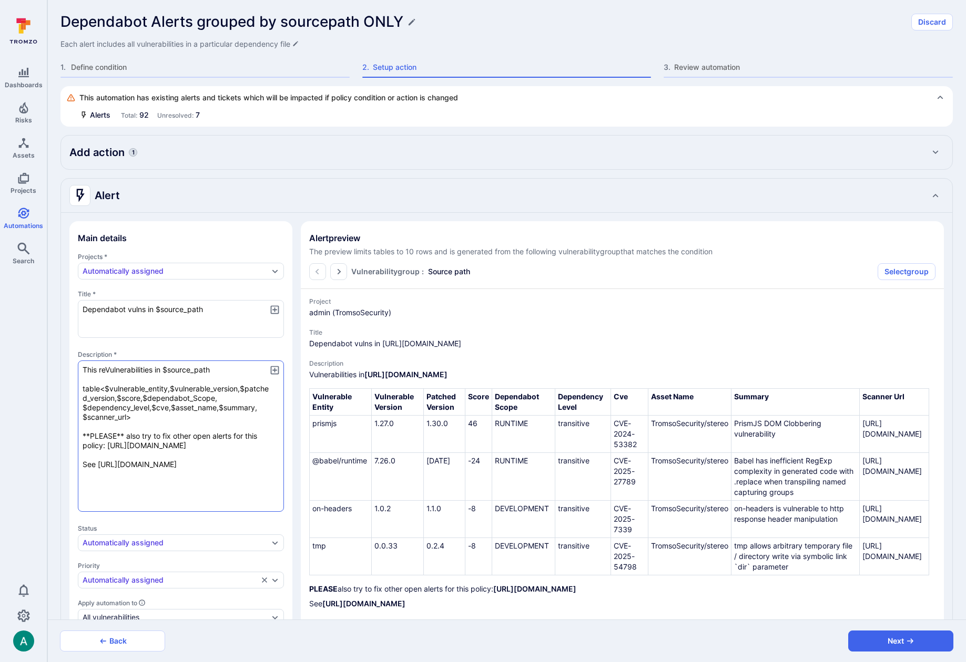
type textarea "x"
type textarea "This remVulnerabilities in $source_path table<$vulnerable_entity,$vulnerable_ve…"
type textarea "x"
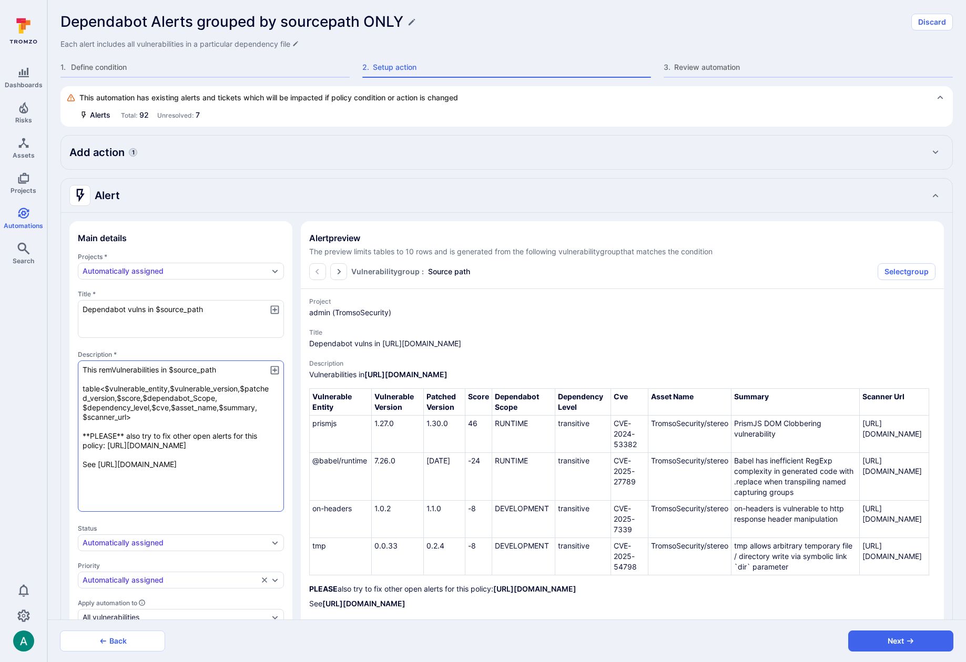
type textarea "x"
type textarea "This remeVulnerabilities in $source_path table<$vulnerable_entity,$vulnerable_v…"
type textarea "x"
type textarea "This remedVulnerabilities in $source_path table<$vulnerable_entity,$vulnerable_…"
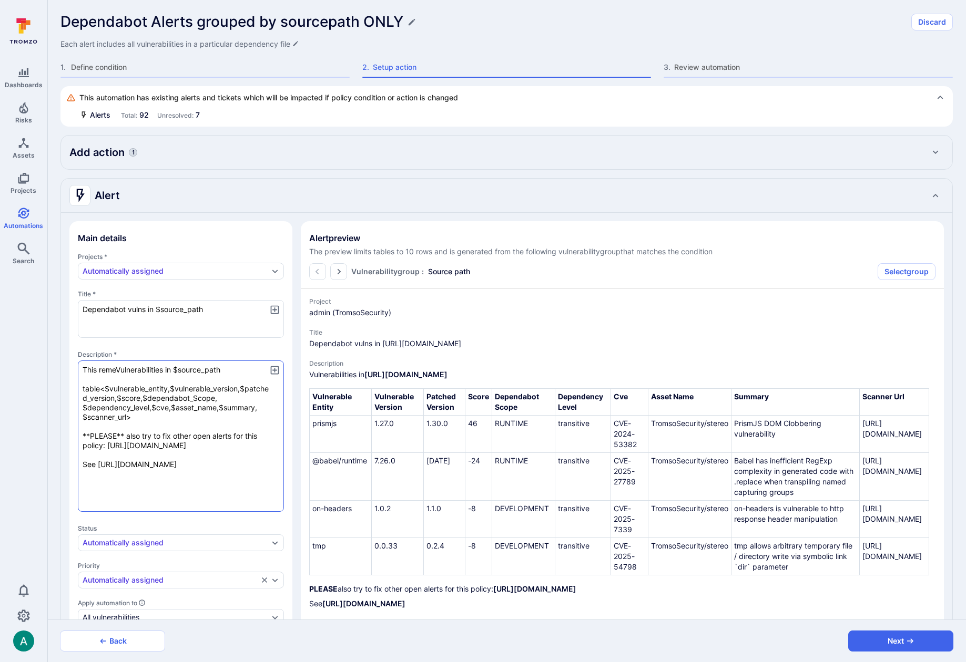
type textarea "x"
type textarea "This remediVulnerabilities in $source_path table<$vulnerable_entity,$vulnerable…"
type textarea "x"
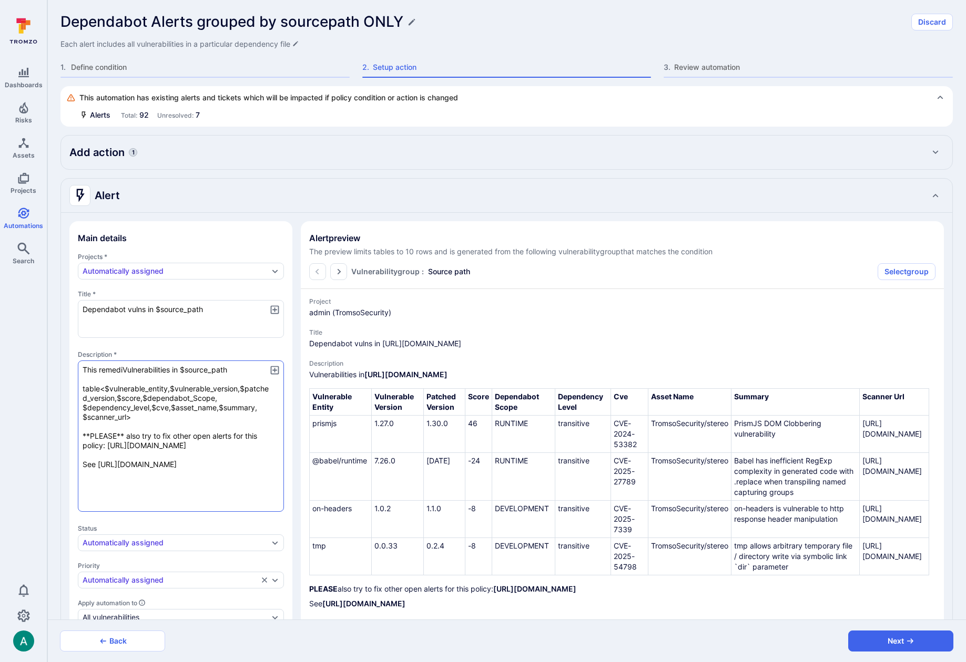
type textarea "This remediaVulnerabilities in $source_path table<$vulnerable_entity,$vulnerabl…"
type textarea "x"
type textarea "This remediatVulnerabilities in $source_path table<$vulnerable_entity,$vulnerab…"
type textarea "x"
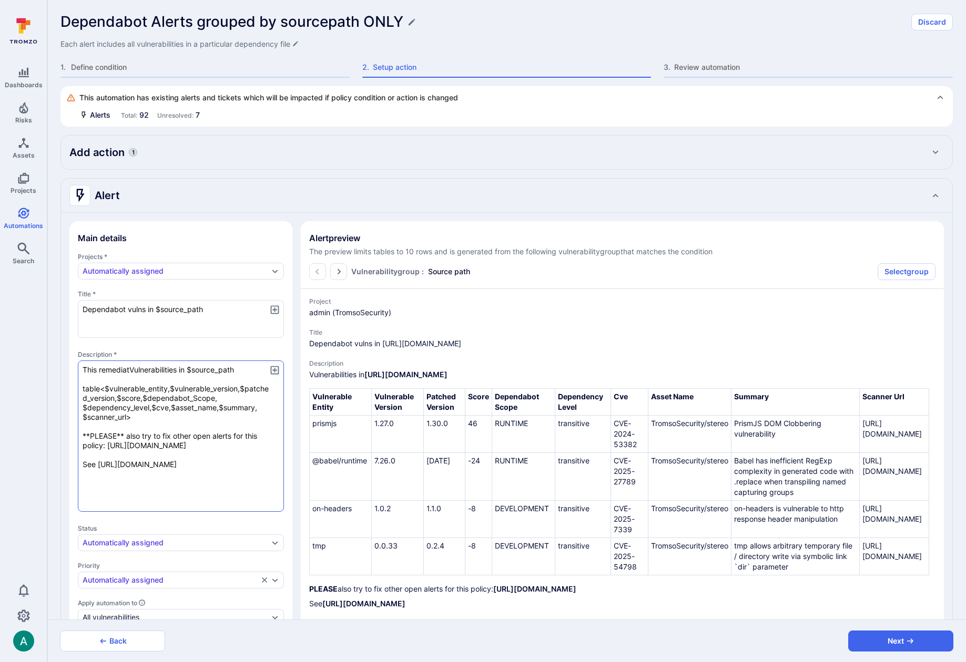
type textarea "x"
type textarea "This remediatiVulnerabilities in $source_path table<$vulnerable_entity,$vulnera…"
type textarea "x"
type textarea "This remediatioVulnerabilities in $source_path table<$vulnerable_entity,$vulner…"
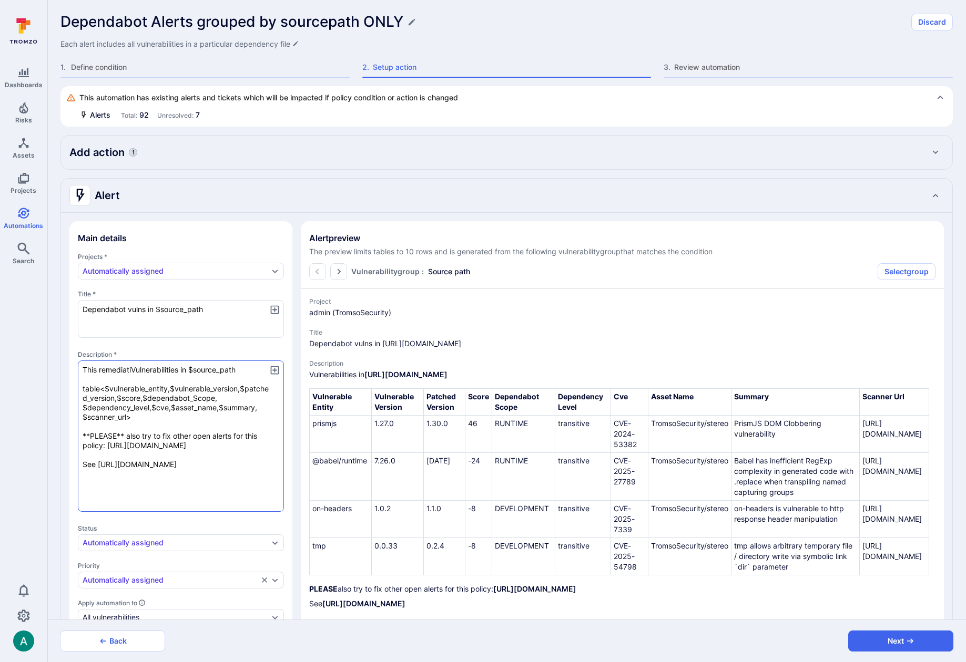
type textarea "x"
type textarea "This remediationVulnerabilities in $source_path table<$vulnerable_entity,$vulne…"
type textarea "x"
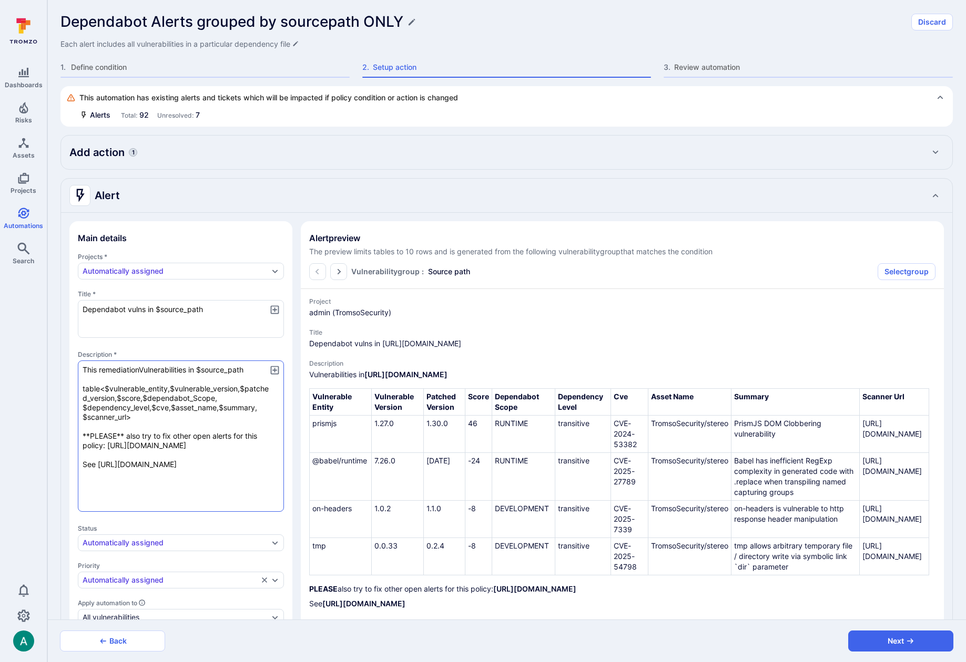
type textarea "This remediation Vulnerabilities in $source_path table<$vulnerable_entity,$vuln…"
type textarea "x"
type textarea "This remediation fVulnerabilities in $source_path table<$vulnerable_entity,$vul…"
type textarea "x"
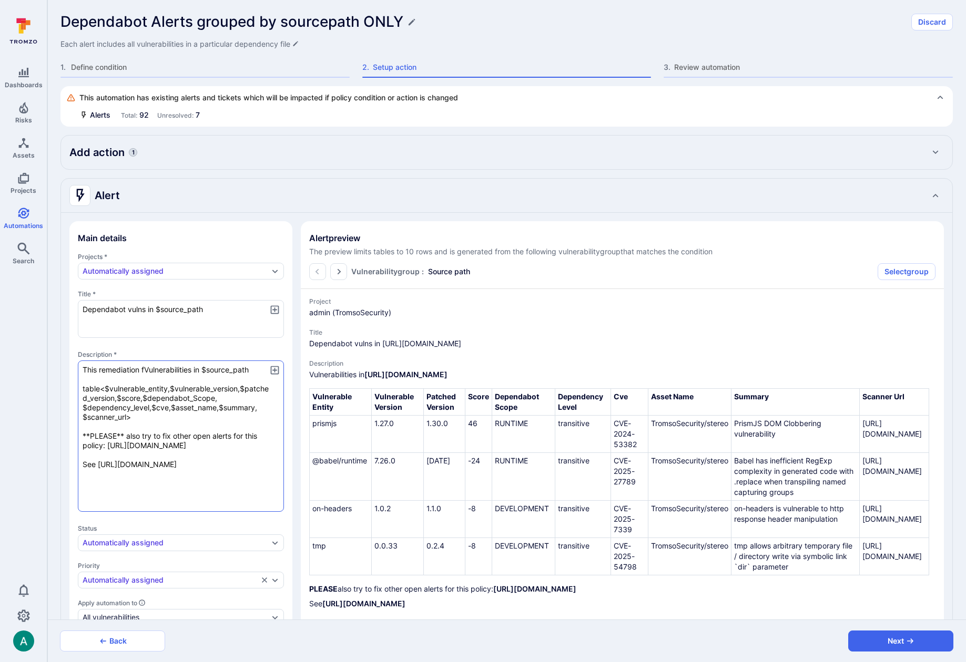
type textarea "x"
type textarea "This remediation fiVulnerabilities in $source_path table<$vulnerable_entity,$vu…"
type textarea "x"
type textarea "This remediation fixVulnerabilities in $source_path table<$vulnerable_entity,$v…"
type textarea "x"
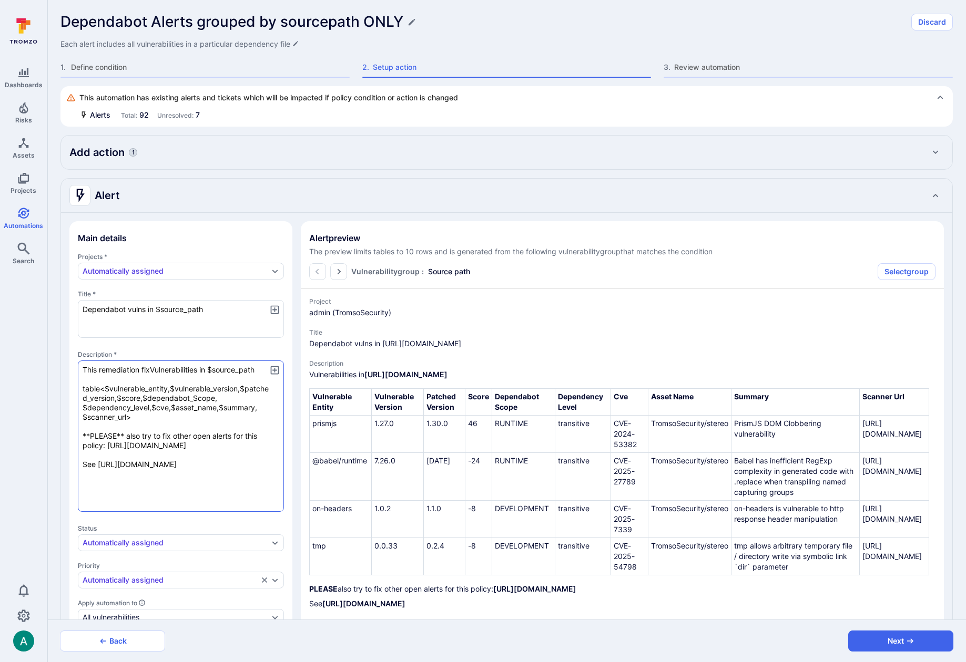
type textarea "x"
type textarea "This remediation fixeVulnerabilities in $source_path table<$vulnerable_entity,$…"
type textarea "x"
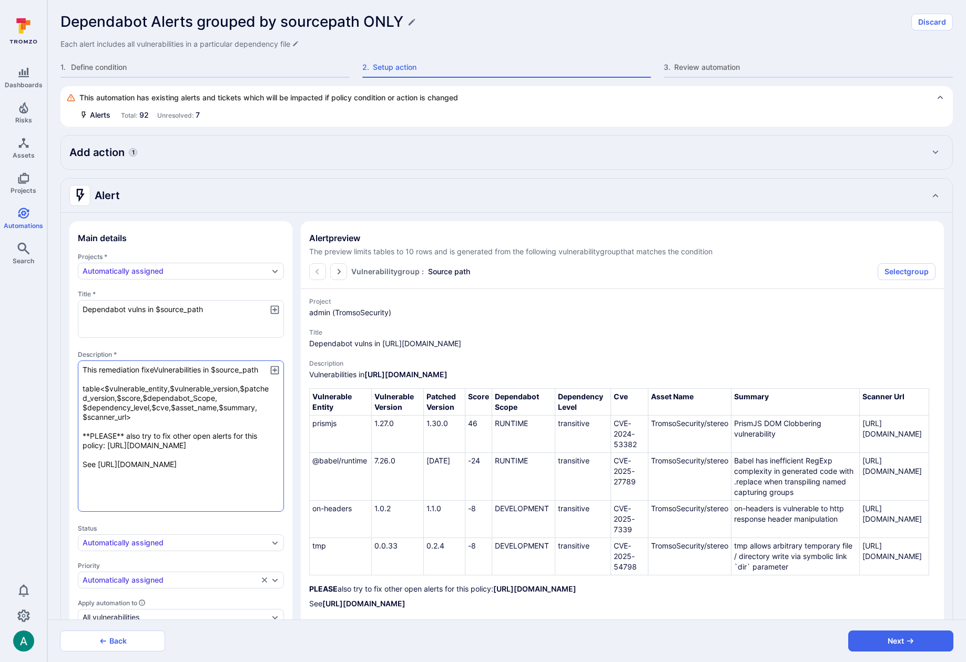
type textarea "This remediation fixesVulnerabilities in $source_path table<$vulnerable_entity,…"
type textarea "x"
type textarea "This remediation fixes Vulnerabilities in $source_path table<$vulnerable_entity…"
type textarea "x"
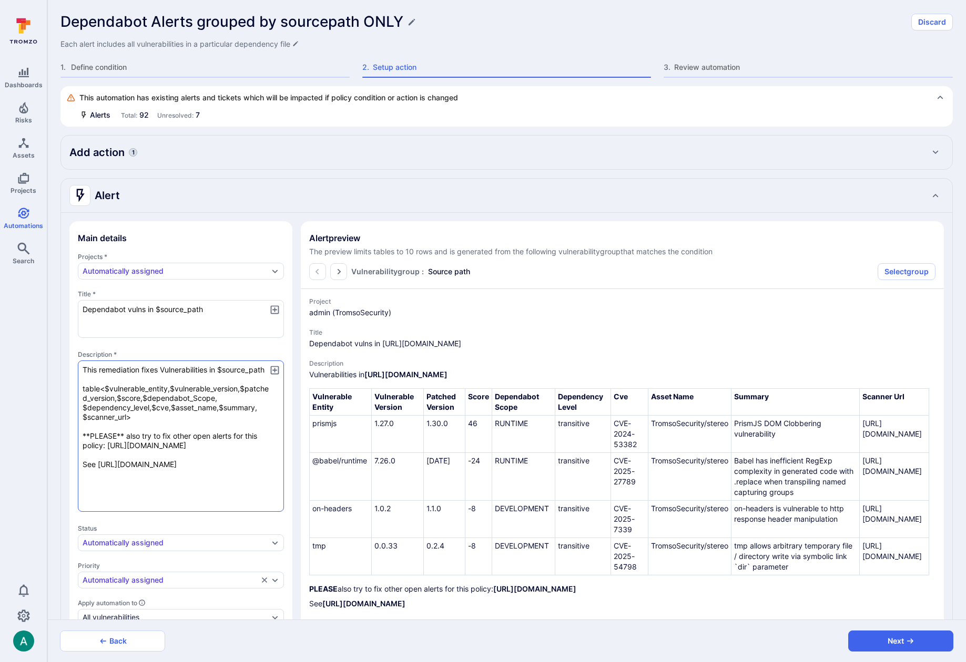
paste textarea "$vulnerability_count"
type textarea "x"
type textarea "This remediation fixes $vulnerability_countVulnerabilities in $source_path tabl…"
type textarea "x"
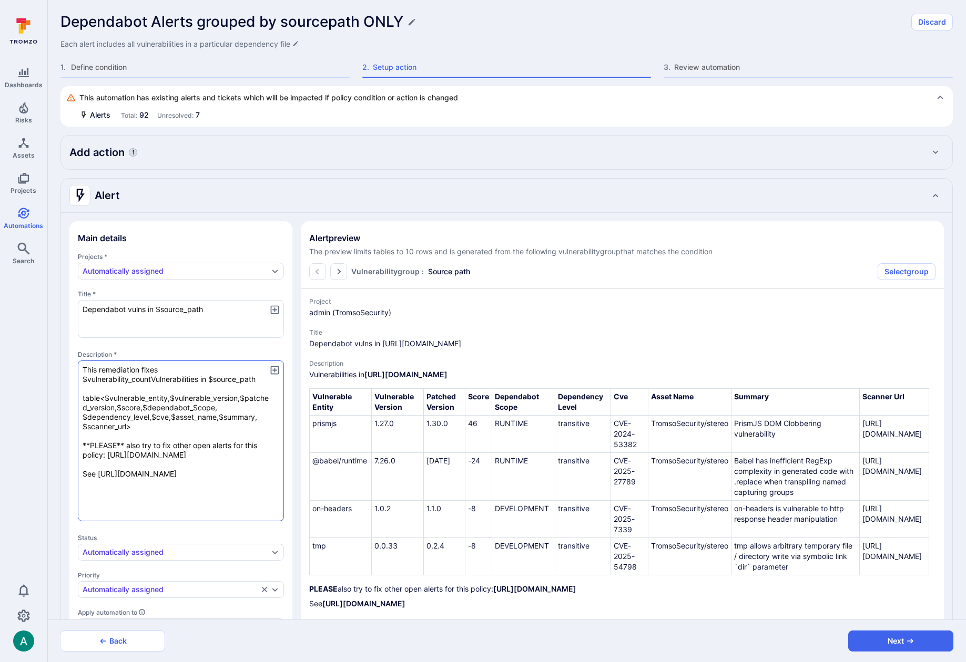
type textarea "x"
type textarea "This remediation fixes $vulnerability_count Vulnerabilities in $source_path tab…"
type textarea "x"
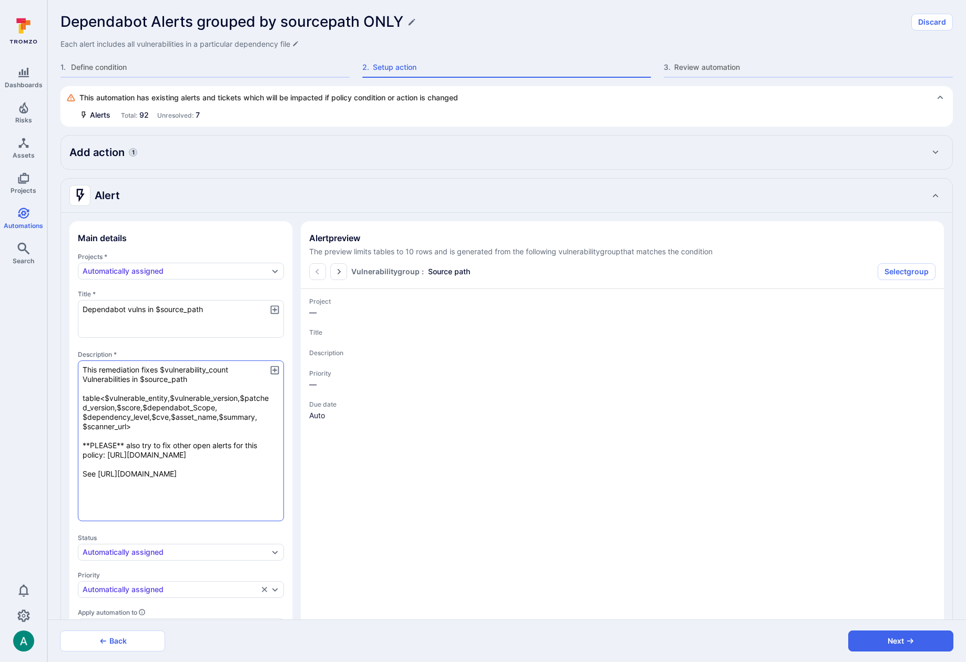
type textarea "x"
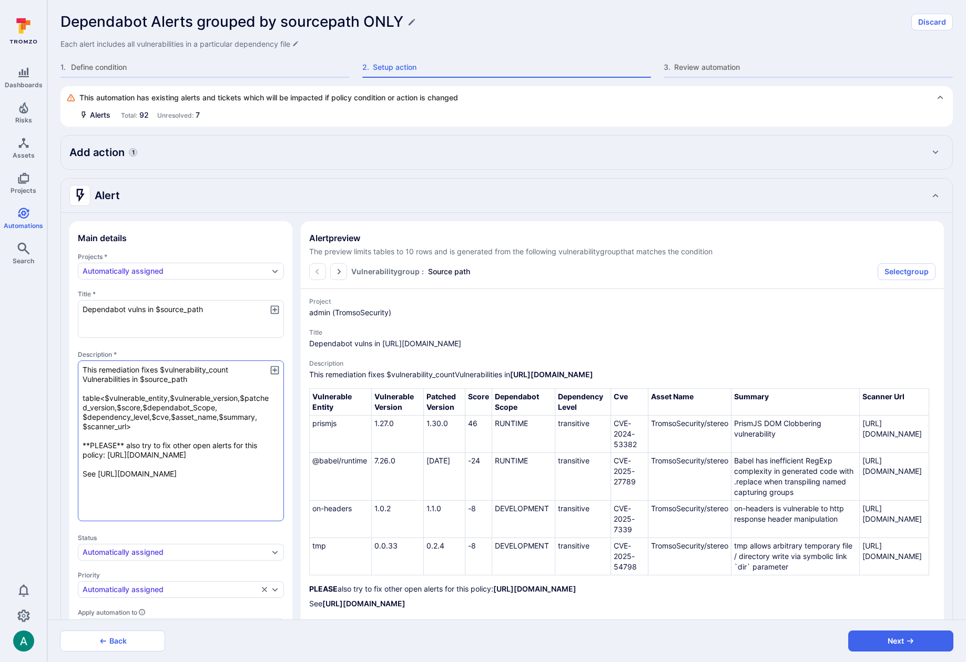
type textarea "x"
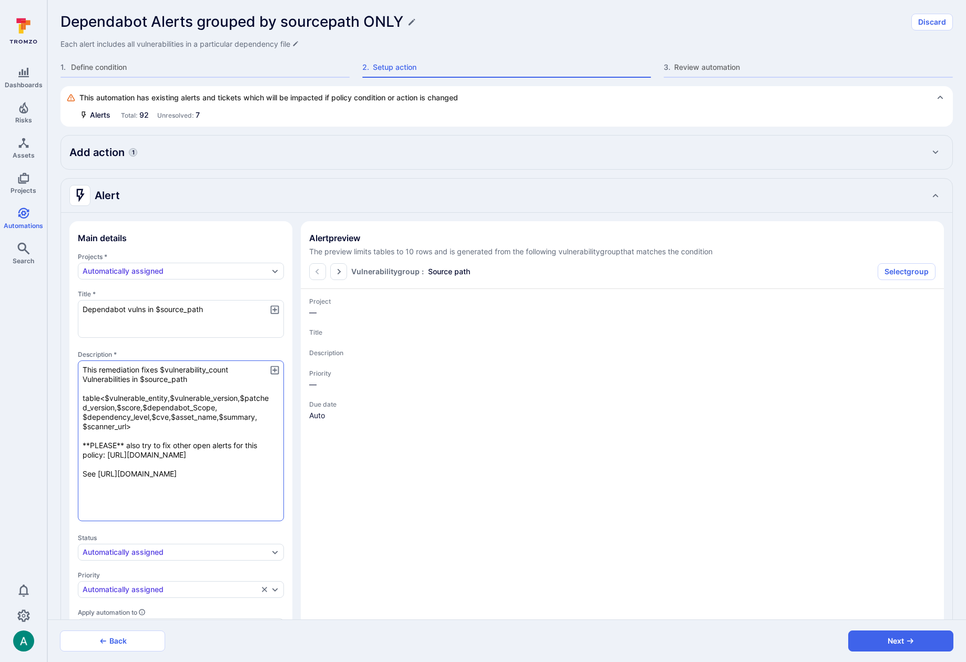
type textarea "x"
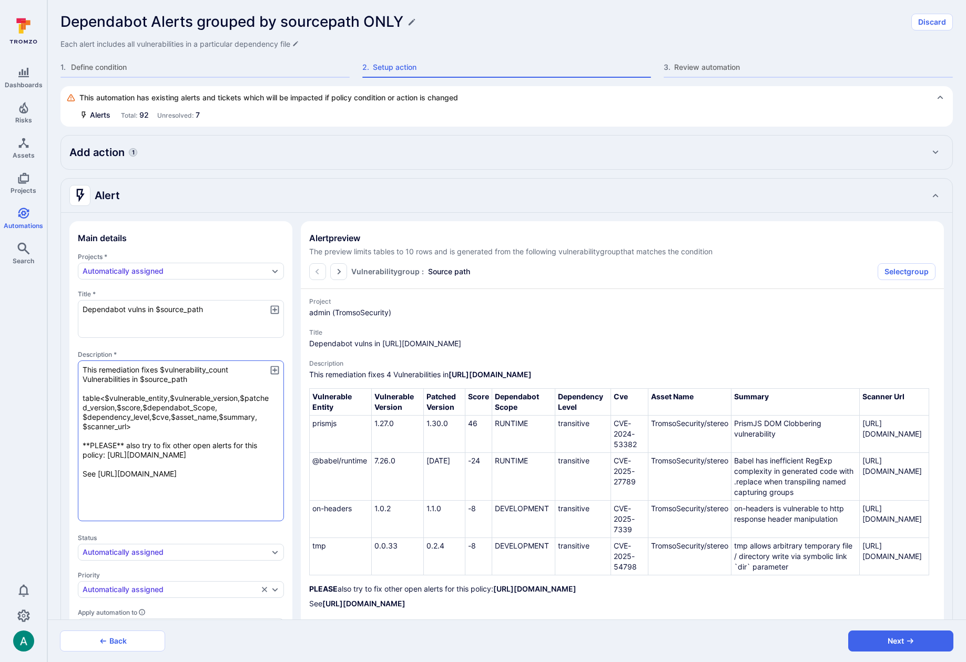
type textarea "x"
type textarea "This remediation fixes $vulnerability_count ulnerabilities in $source_path tabl…"
type textarea "x"
type textarea "This remediation fixes $vulnerability_count vulnerabilities in $source_path tab…"
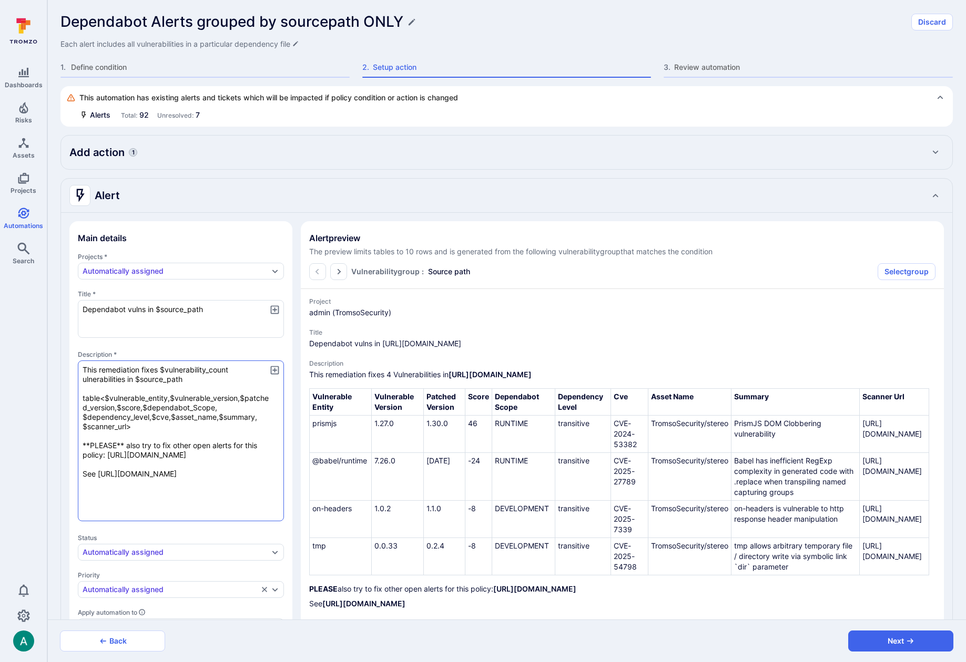
type textarea "x"
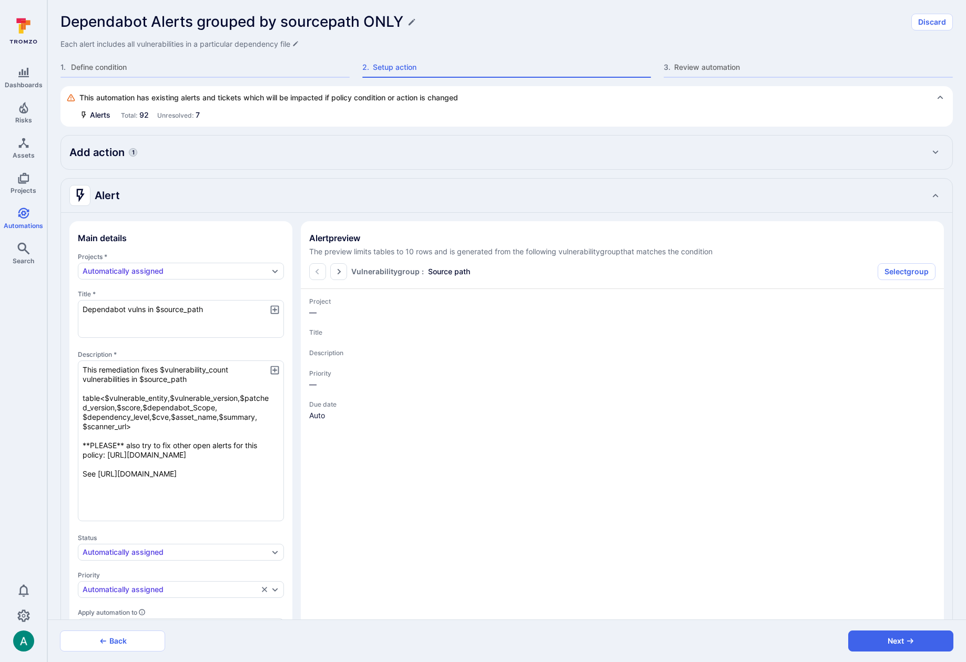
scroll to position [1, 0]
type textarea "x"
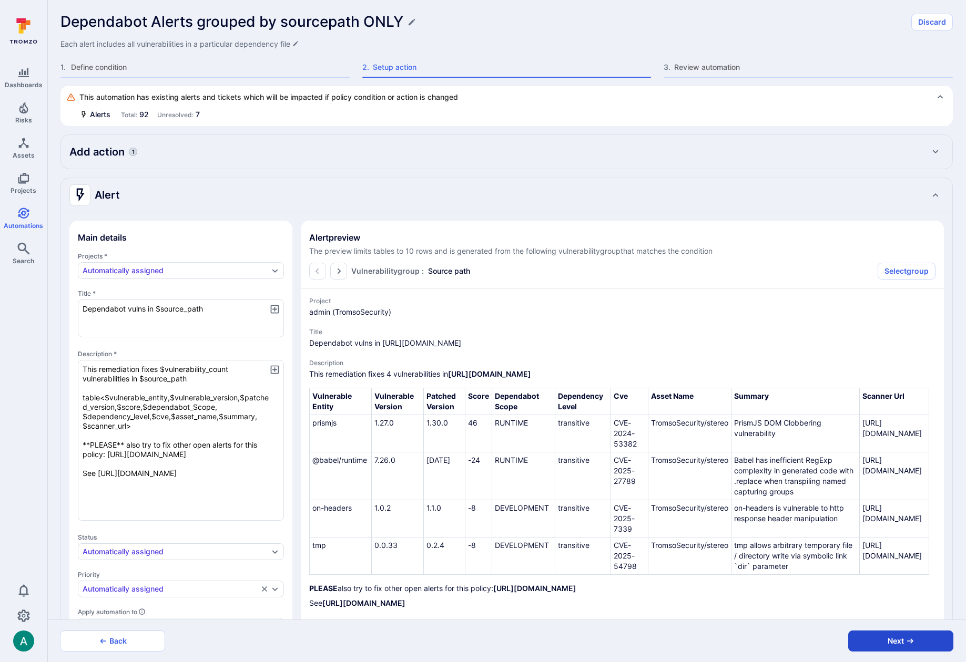
type textarea "This remediation fixes $vulnerability_count vulnerabilities in $source_path tab…"
click at [892, 642] on button "Next" at bounding box center [900, 641] width 105 height 21
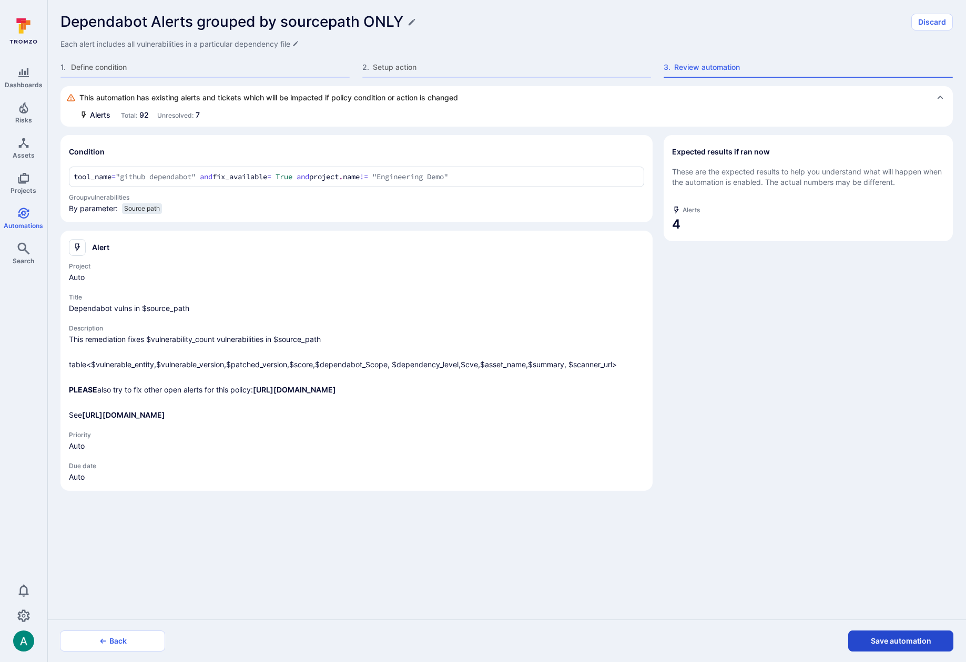
scroll to position [0, 0]
click at [892, 642] on button "Save automation" at bounding box center [900, 641] width 105 height 21
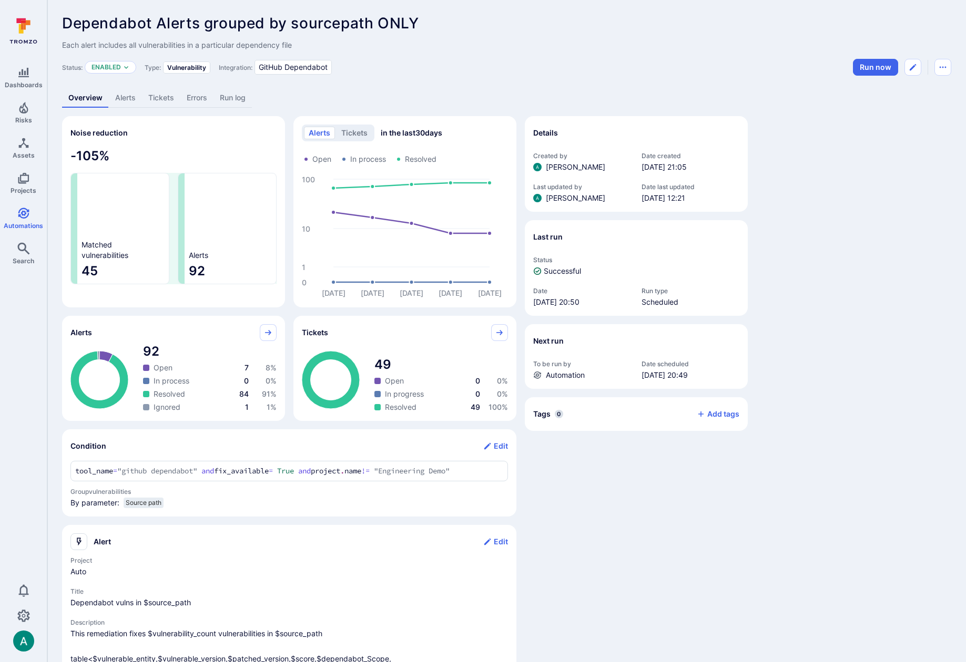
click at [120, 100] on link "Alerts" at bounding box center [125, 97] width 33 height 19
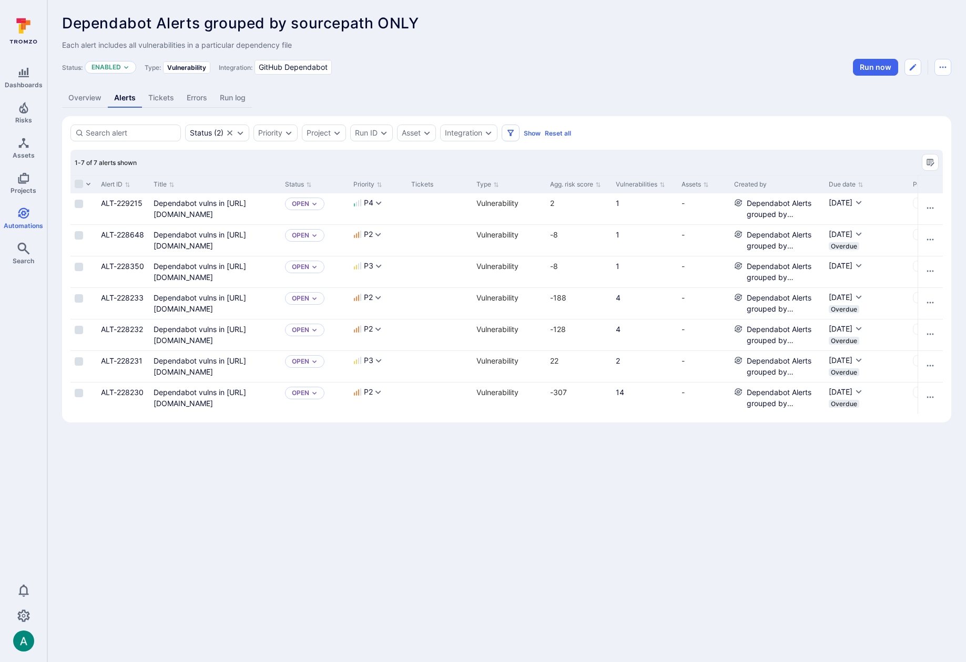
click at [500, 77] on div "Dependabot Alerts grouped by sourcepath ONLY ... Show more Each alert includes …" at bounding box center [506, 218] width 918 height 437
click at [204, 301] on link "Dependabot vulns in https://github.com/TromsoSecurity/stereo/blob/master/broker…" at bounding box center [199, 303] width 93 height 20
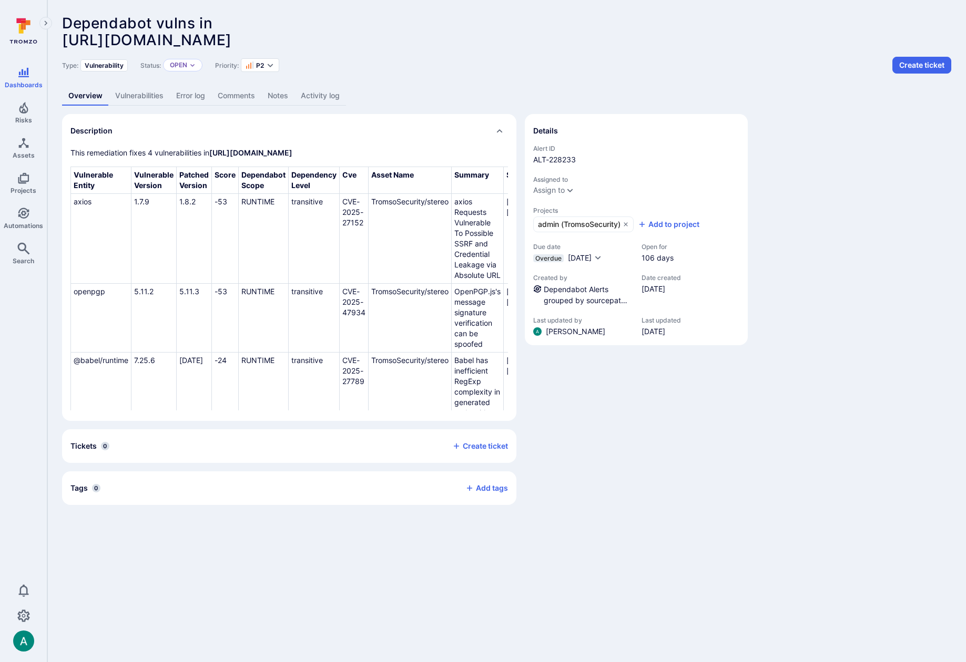
click at [330, 96] on link "Activity log" at bounding box center [320, 95] width 52 height 19
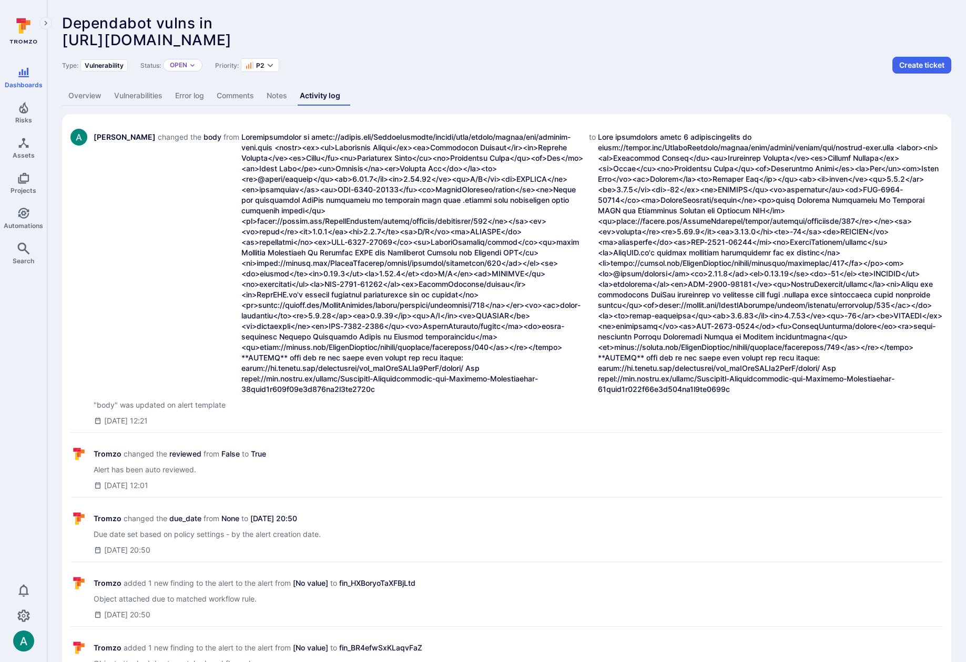
click at [90, 100] on link "Overview" at bounding box center [85, 95] width 46 height 19
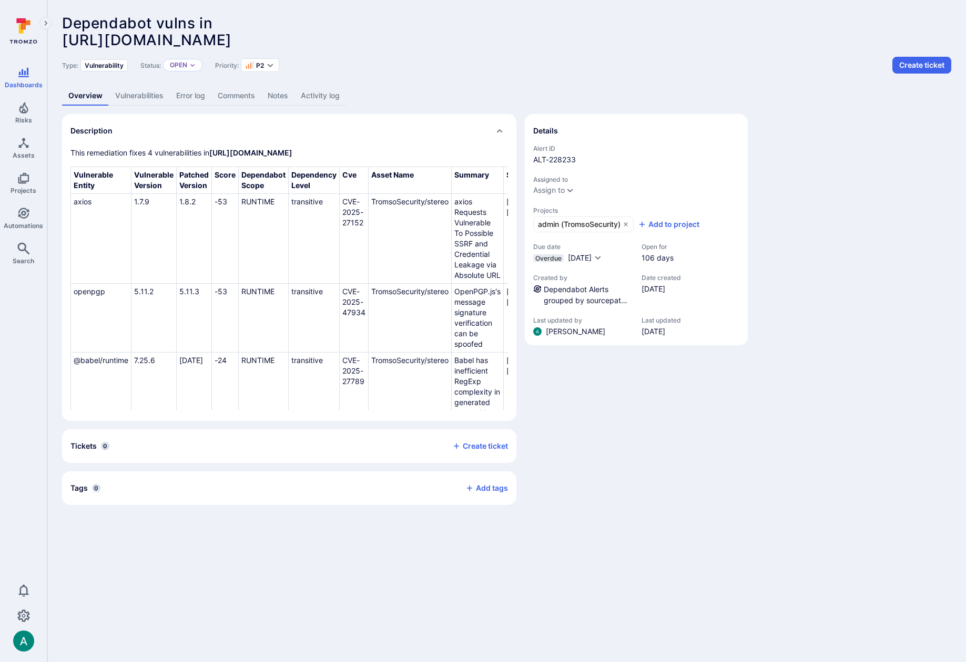
drag, startPoint x: 63, startPoint y: 23, endPoint x: 693, endPoint y: 42, distance: 630.0
click at [693, 42] on div "Dependabot vulns in https://github.com/TromsoSecurity/stereo/blob/master/broker…" at bounding box center [431, 32] width 739 height 34
copy span "Dependabot vulns in https://github.com/TromsoSecurity/stereo/blob/master/broker…"
click at [25, 223] on span "Automations" at bounding box center [23, 226] width 39 height 8
